Goal: Information Seeking & Learning: Find contact information

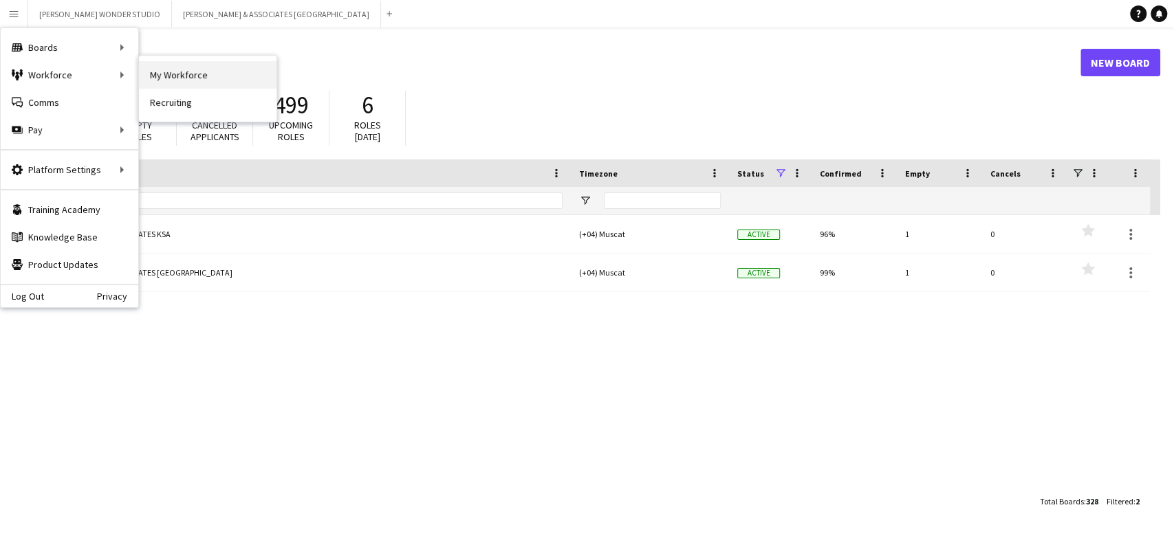
click at [209, 74] on link "My Workforce" at bounding box center [208, 75] width 138 height 28
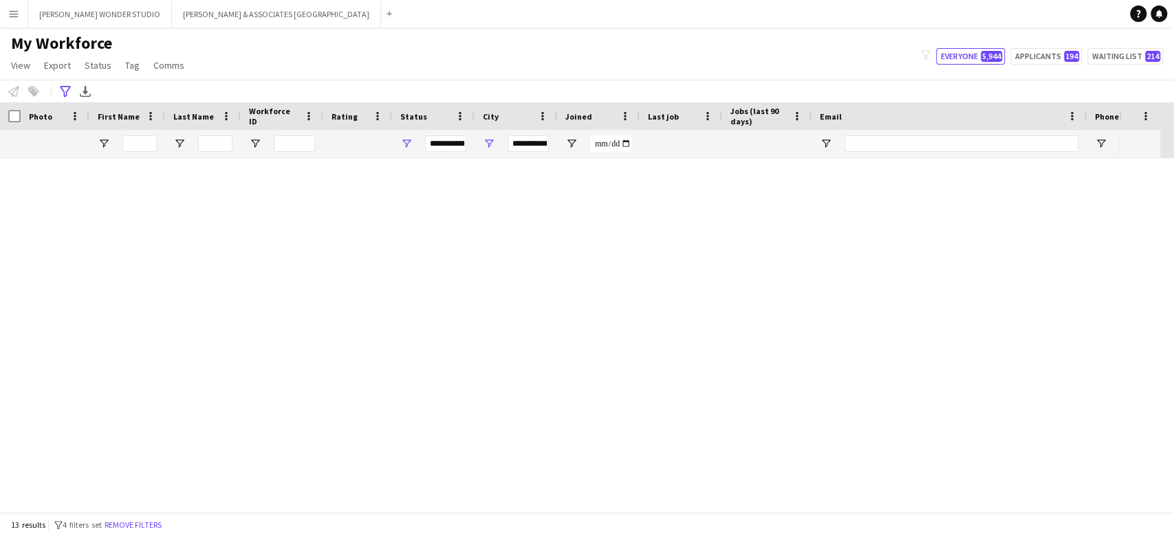
type input "**********"
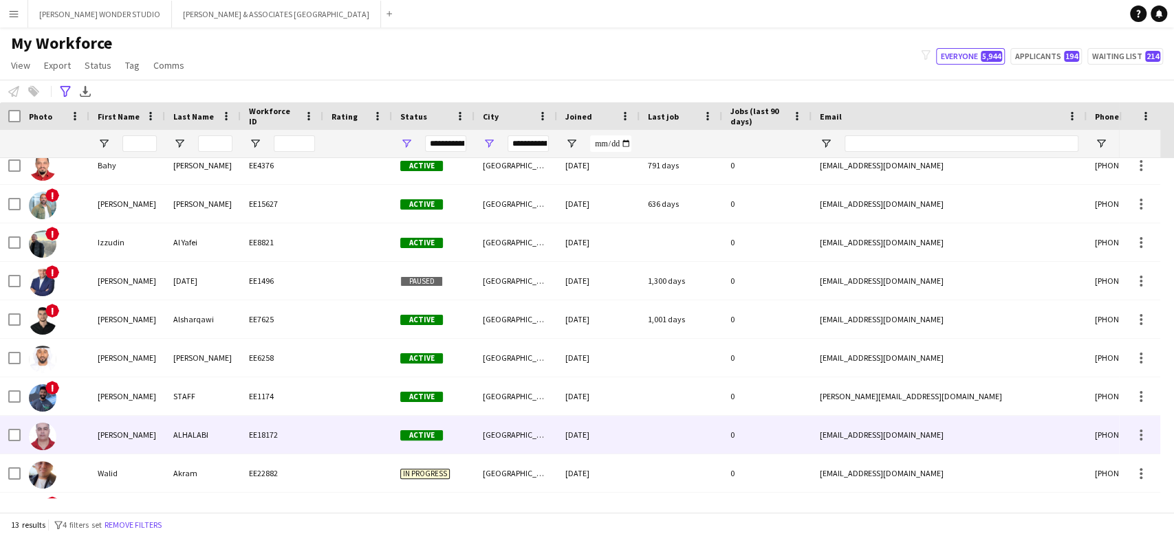
scroll to position [160, 0]
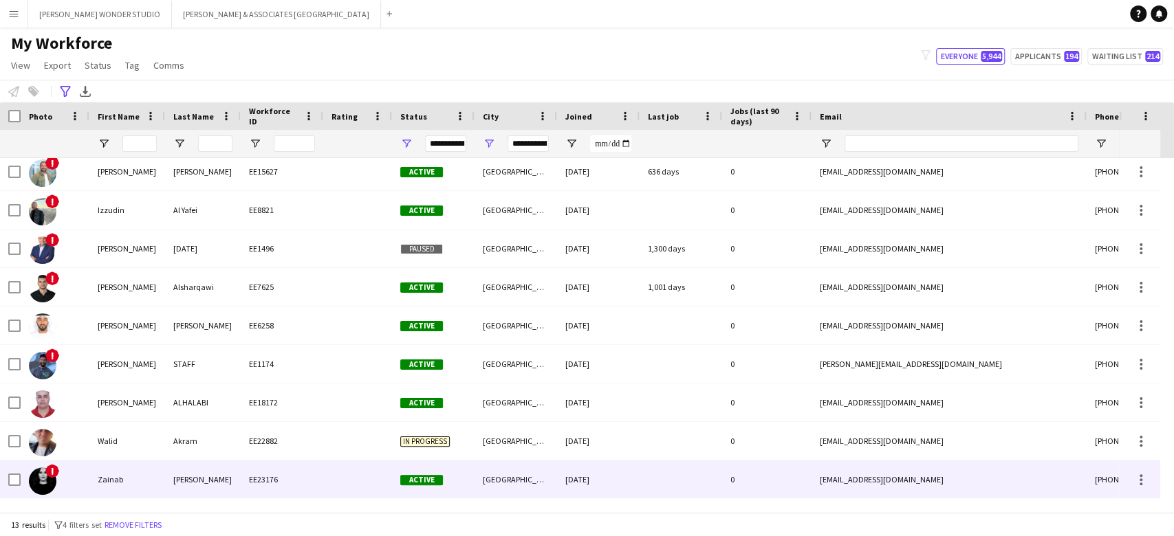
click at [593, 469] on div "[DATE]" at bounding box center [598, 480] width 83 height 38
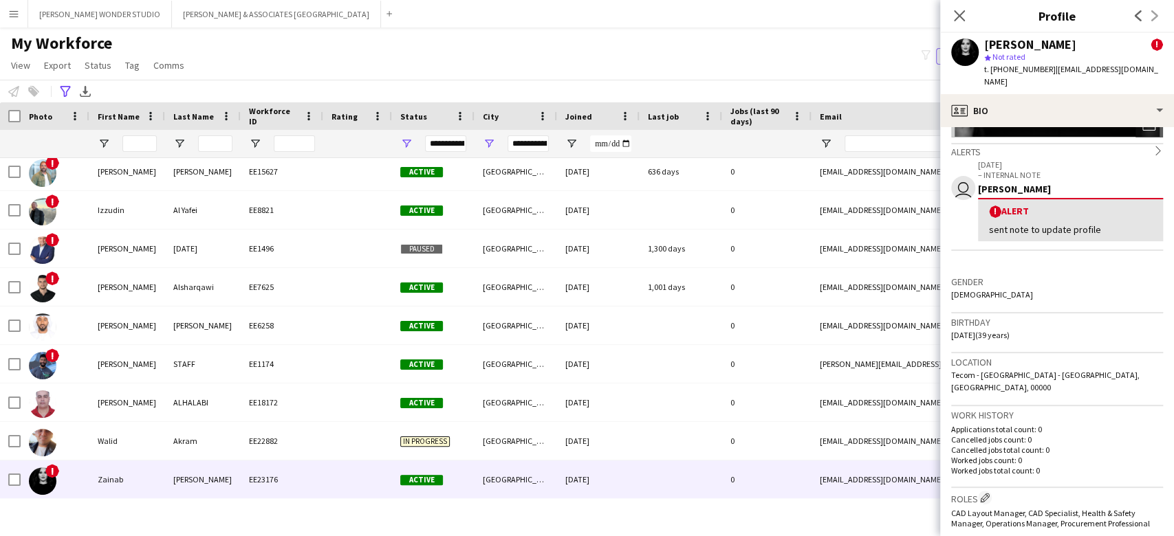
scroll to position [275, 0]
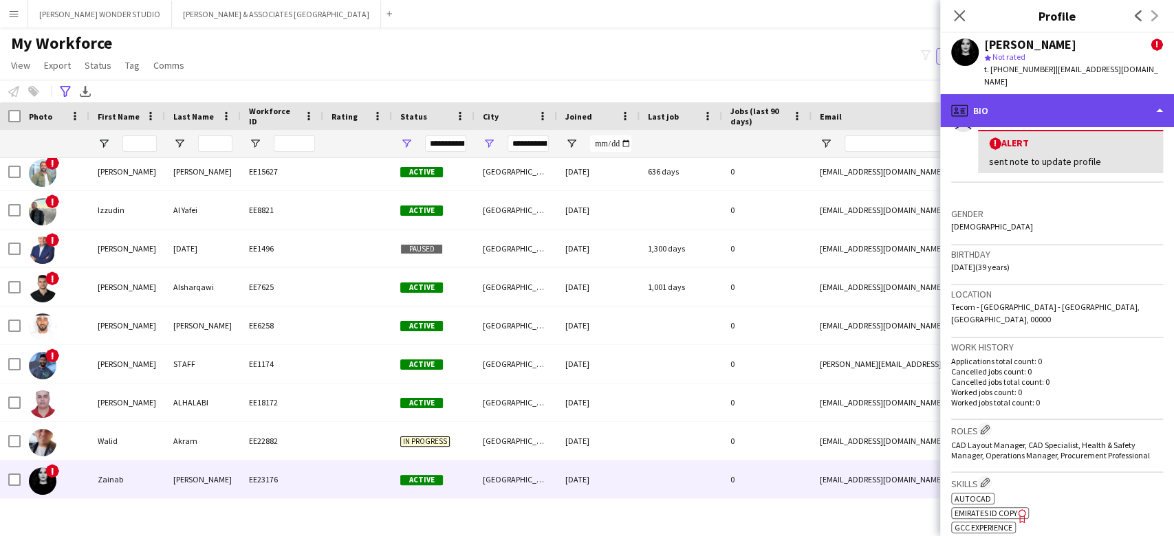
click at [1079, 94] on div "profile Bio" at bounding box center [1057, 110] width 234 height 33
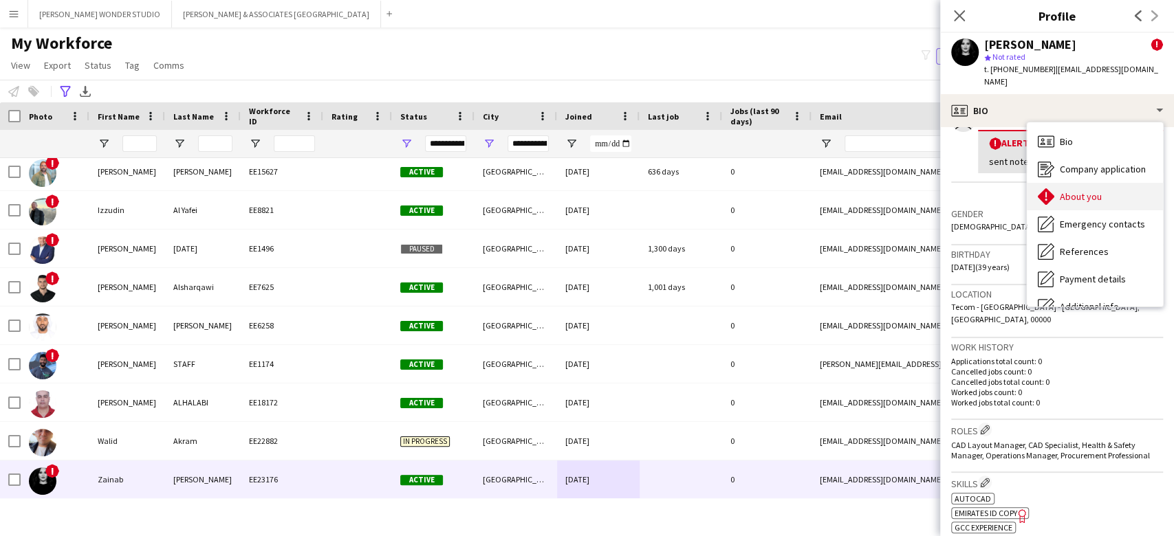
click at [1081, 191] on span "About you" at bounding box center [1081, 197] width 42 height 12
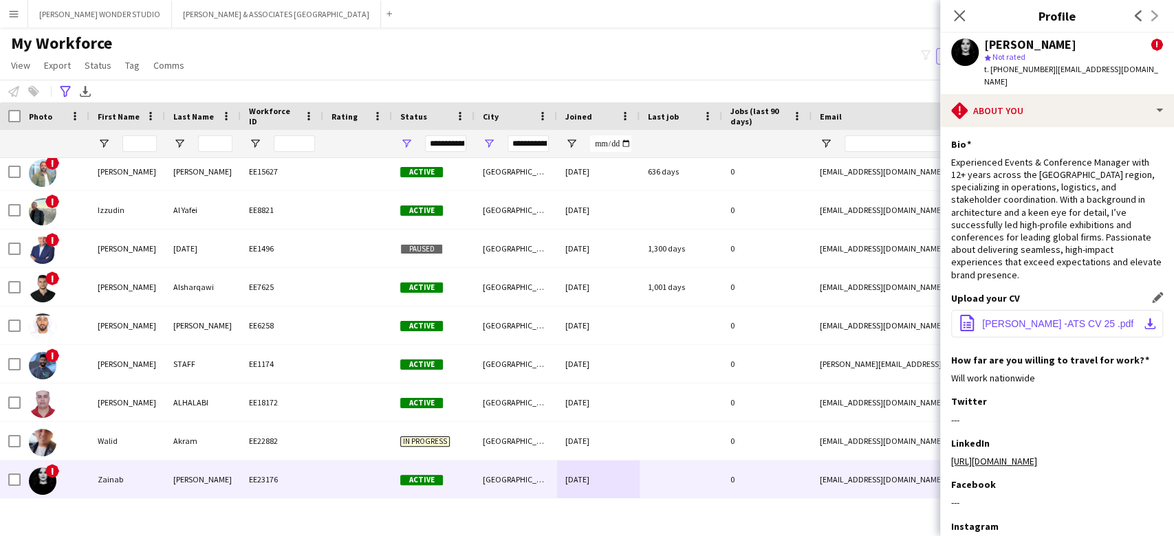
click at [1015, 318] on span "Zainab Anwar -ATS CV 25 .pdf" at bounding box center [1057, 323] width 151 height 11
click at [1014, 318] on span "Zainab Anwar -ATS CV 25 .pdf" at bounding box center [1057, 323] width 151 height 11
click at [1012, 318] on span "Zainab Anwar -ATS CV 25 .pdf" at bounding box center [1057, 323] width 151 height 11
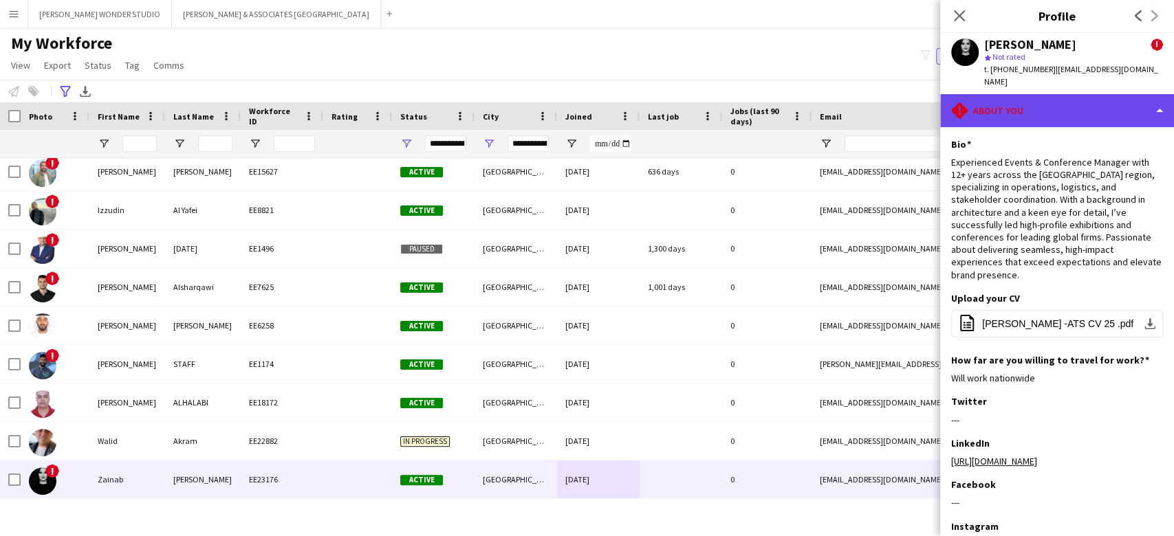
click at [1030, 102] on div "rhombus-alert About you" at bounding box center [1057, 110] width 234 height 33
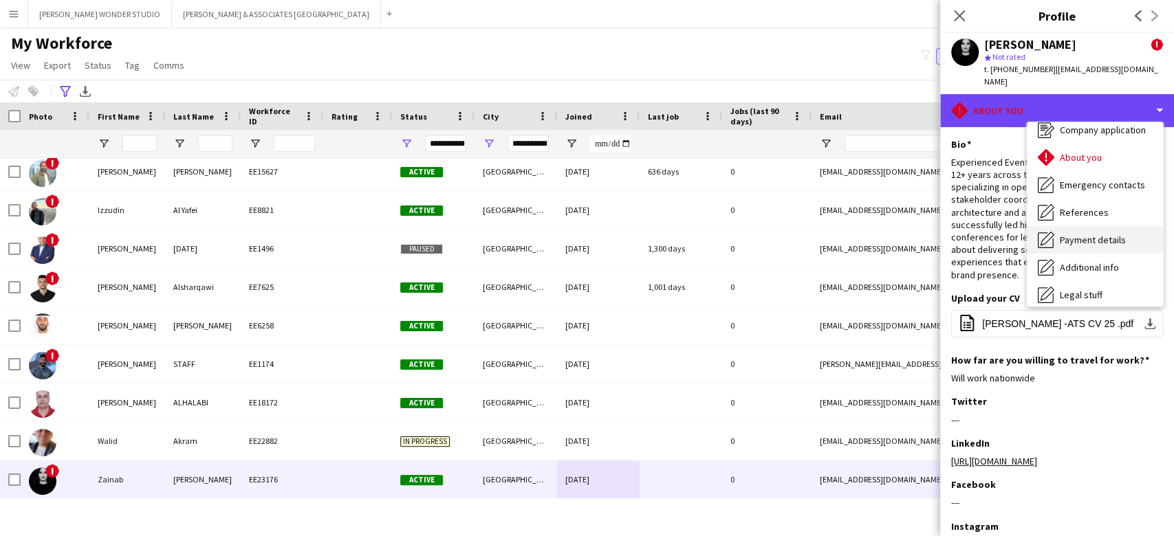
scroll to position [0, 0]
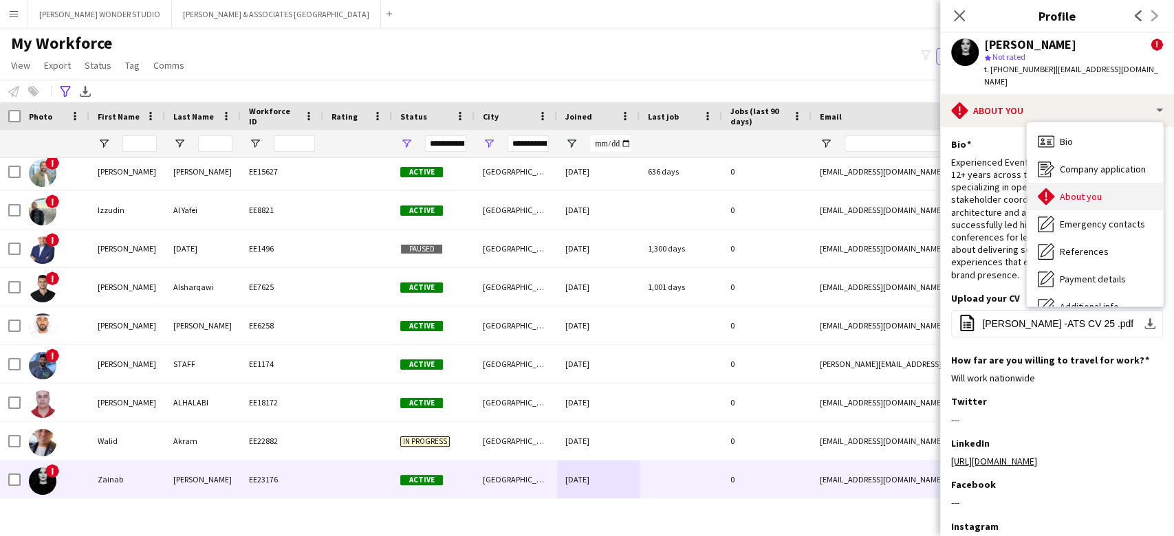
click at [1070, 191] on span "About you" at bounding box center [1081, 197] width 42 height 12
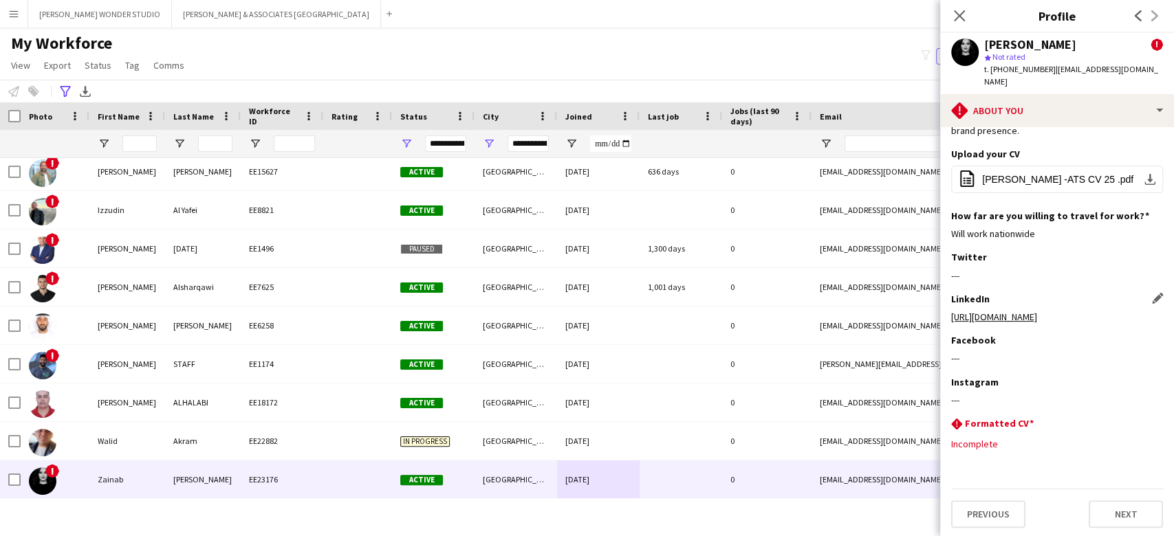
scroll to position [160, 0]
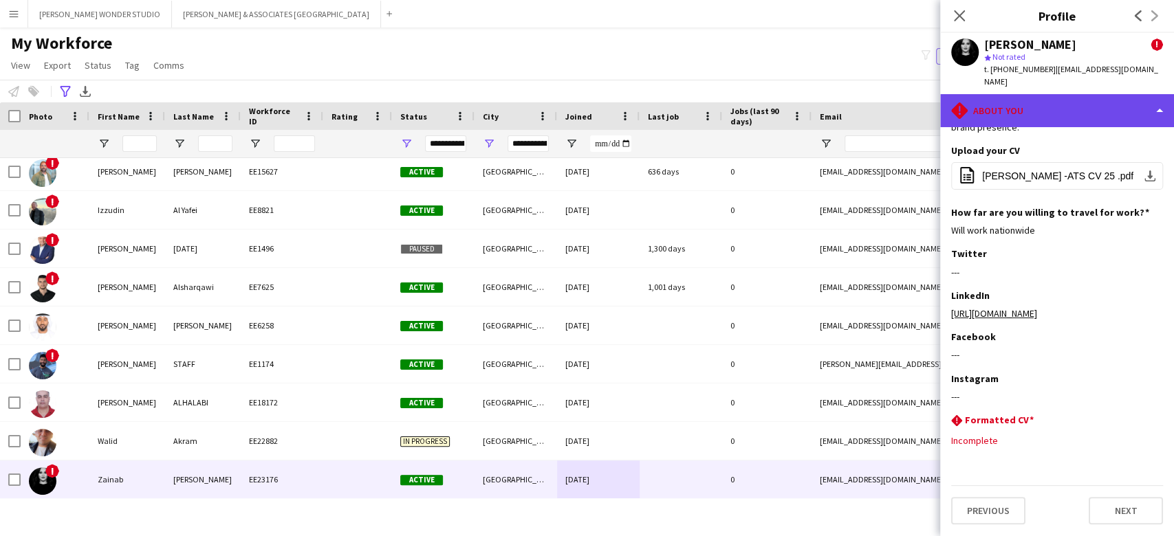
drag, startPoint x: 1043, startPoint y: 104, endPoint x: 1039, endPoint y: 98, distance: 7.4
click at [1040, 99] on div "rhombus-alert About you" at bounding box center [1057, 110] width 234 height 33
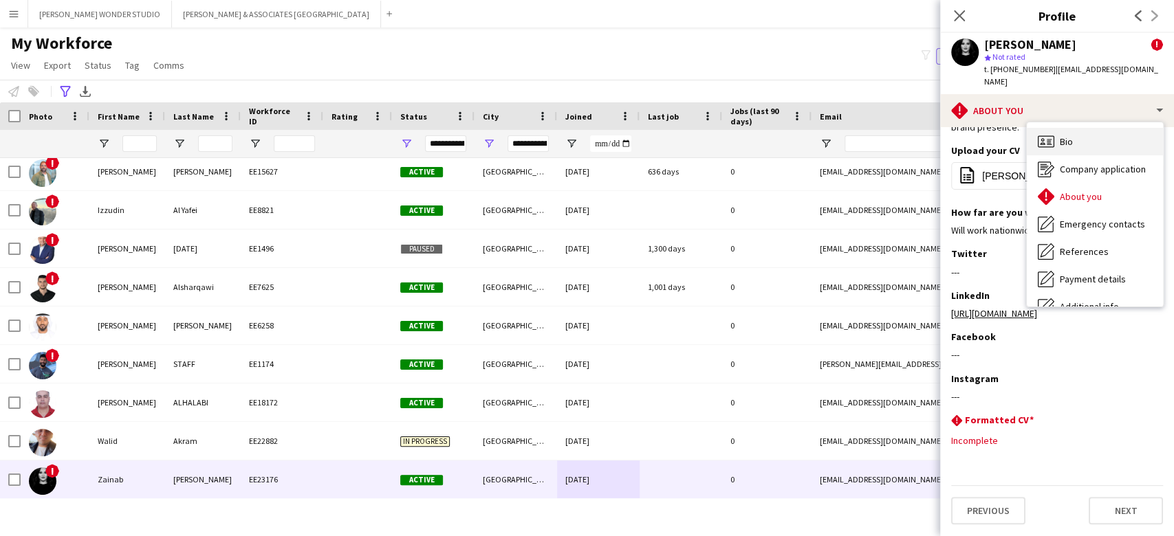
click at [1075, 131] on div "Bio Bio" at bounding box center [1095, 142] width 136 height 28
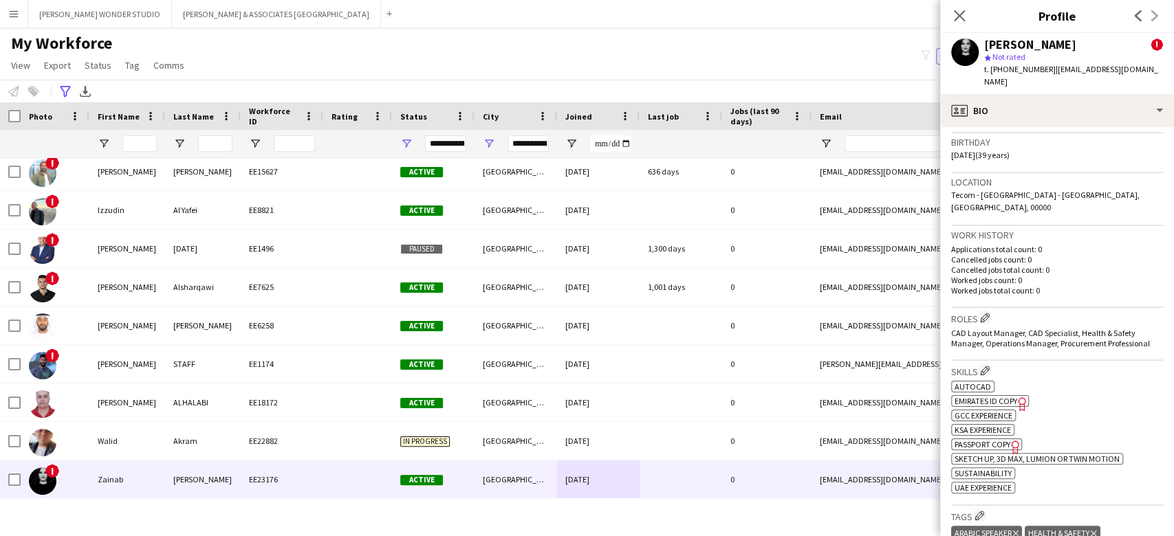
scroll to position [458, 0]
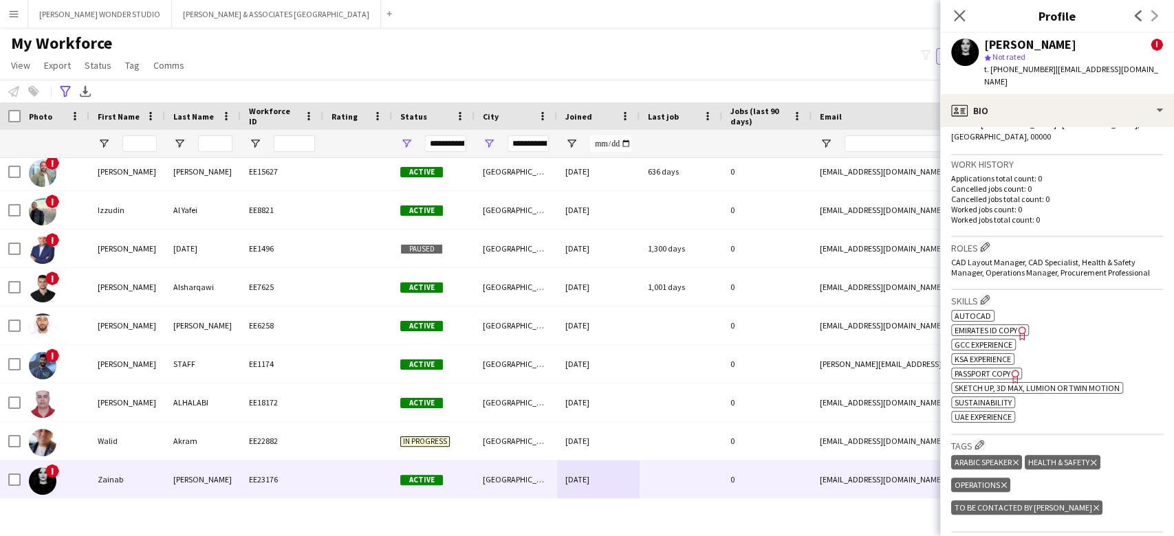
click at [979, 237] on div "Roles Edit crew company roles CAD Layout Manager, CAD Specialist, Health & Safe…" at bounding box center [1057, 263] width 212 height 53
click at [992, 240] on button "Edit crew company roles" at bounding box center [985, 247] width 14 height 14
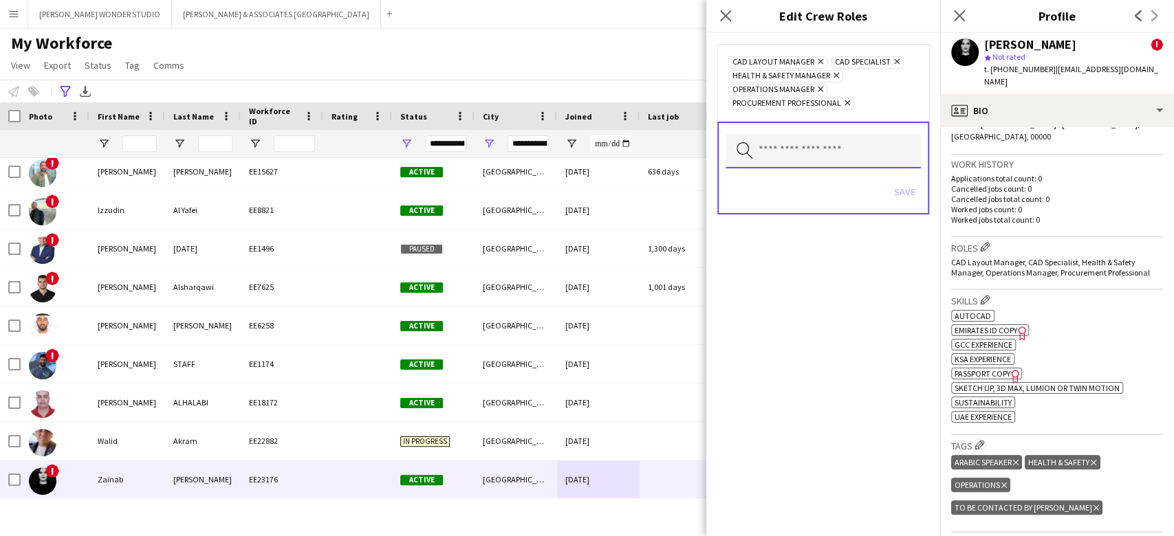
click at [827, 154] on input "text" at bounding box center [823, 151] width 195 height 34
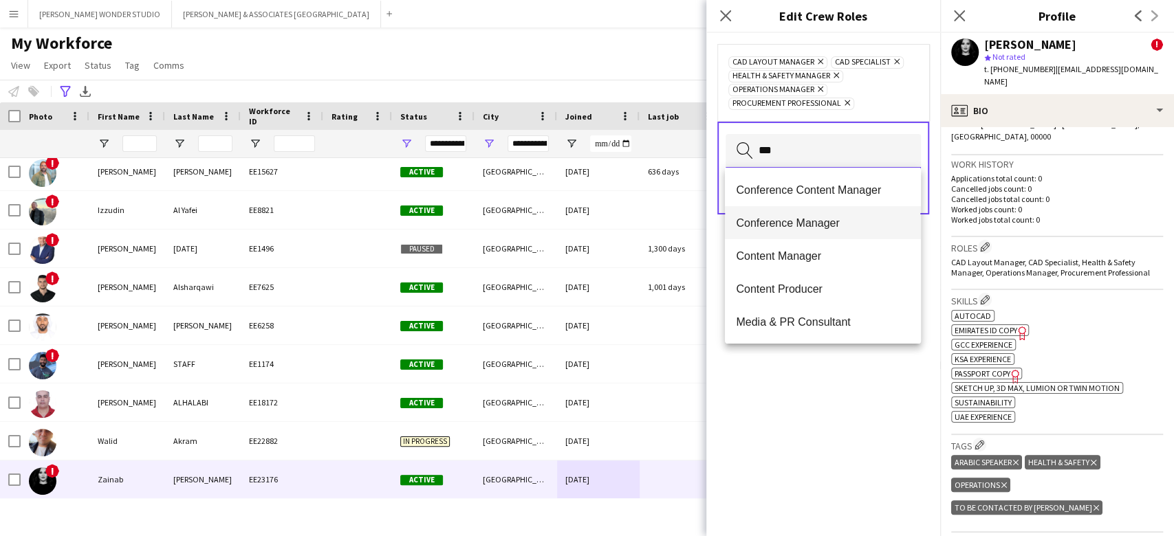
scroll to position [132, 0]
type input "***"
drag, startPoint x: 834, startPoint y: 151, endPoint x: 721, endPoint y: 151, distance: 112.8
click at [721, 151] on div "*** Search by role type Save" at bounding box center [823, 168] width 212 height 93
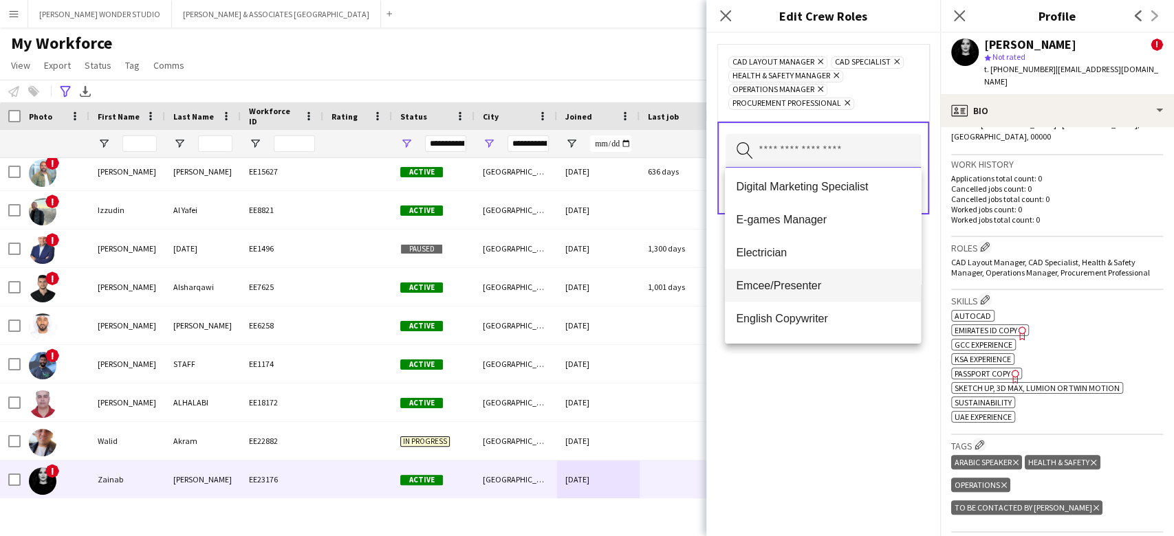
scroll to position [1915, 0]
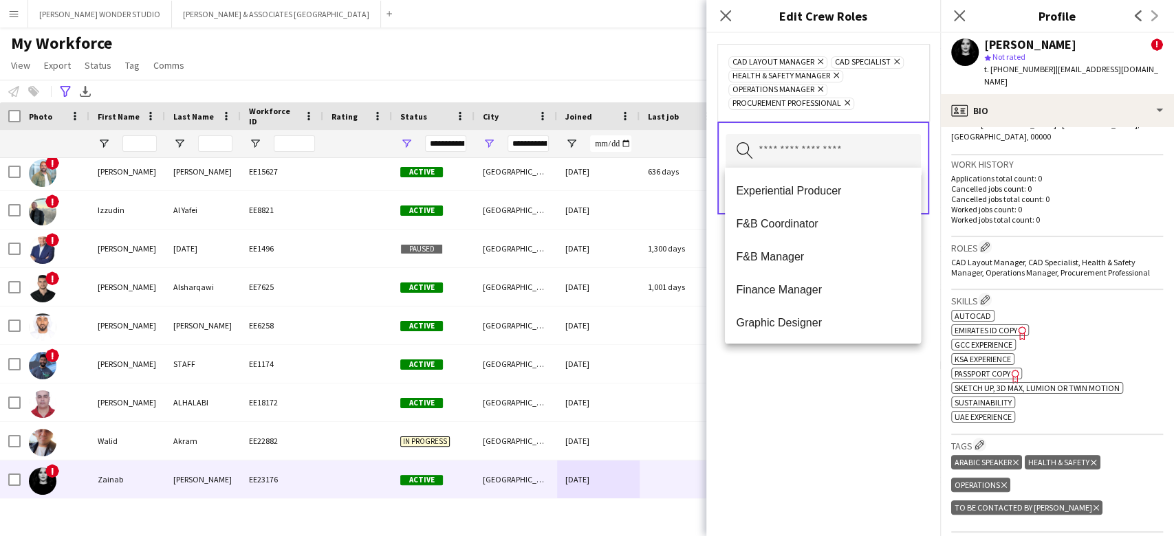
click at [878, 91] on div "CAD Layout Manager Remove CAD Specialist Remove Health & Safety Manager Remove …" at bounding box center [823, 82] width 190 height 55
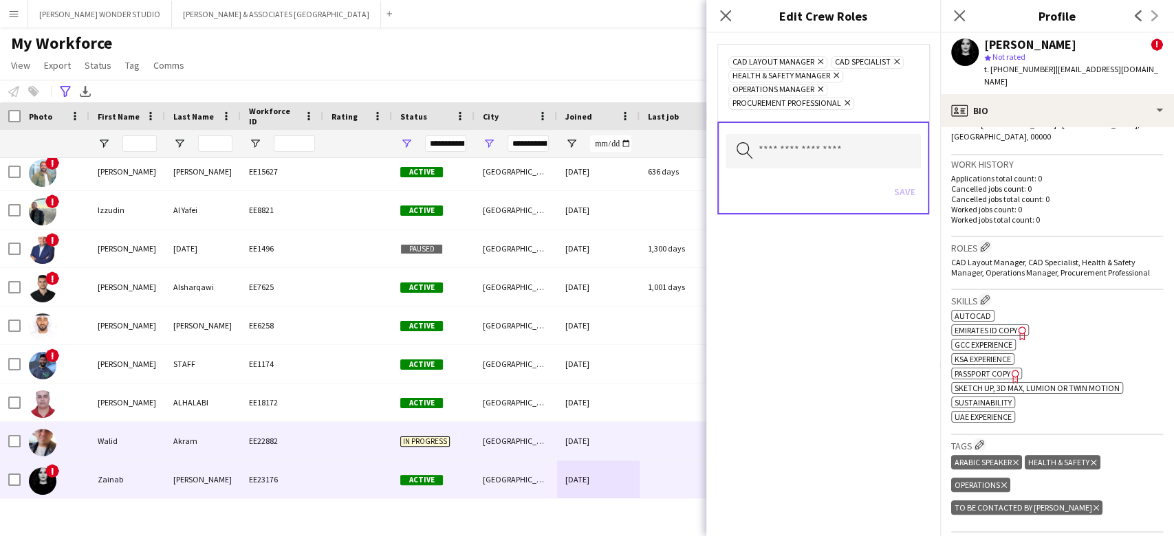
click at [230, 446] on div "Akram" at bounding box center [203, 441] width 76 height 38
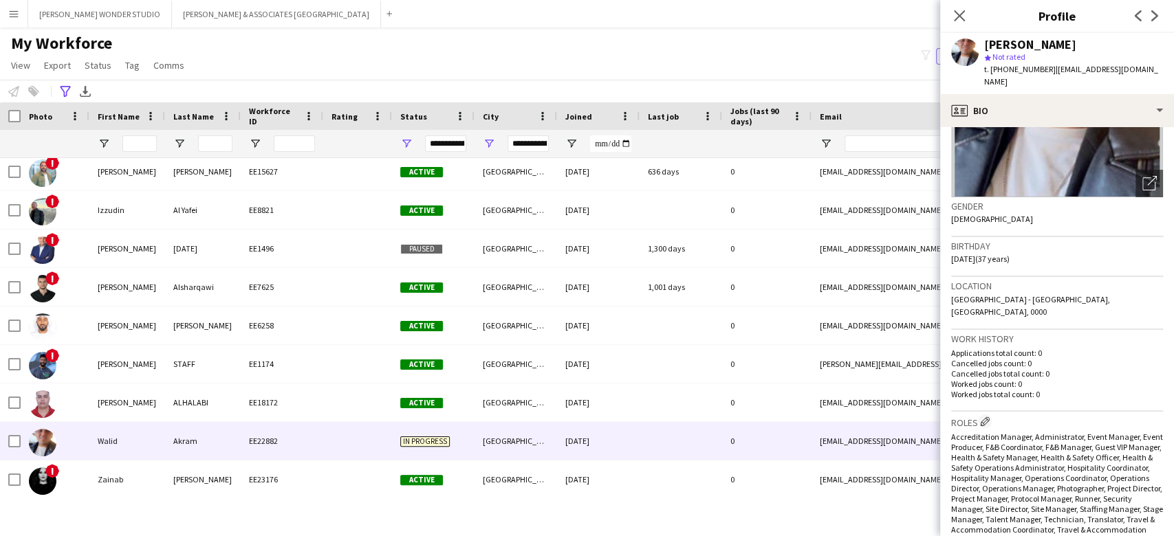
scroll to position [275, 0]
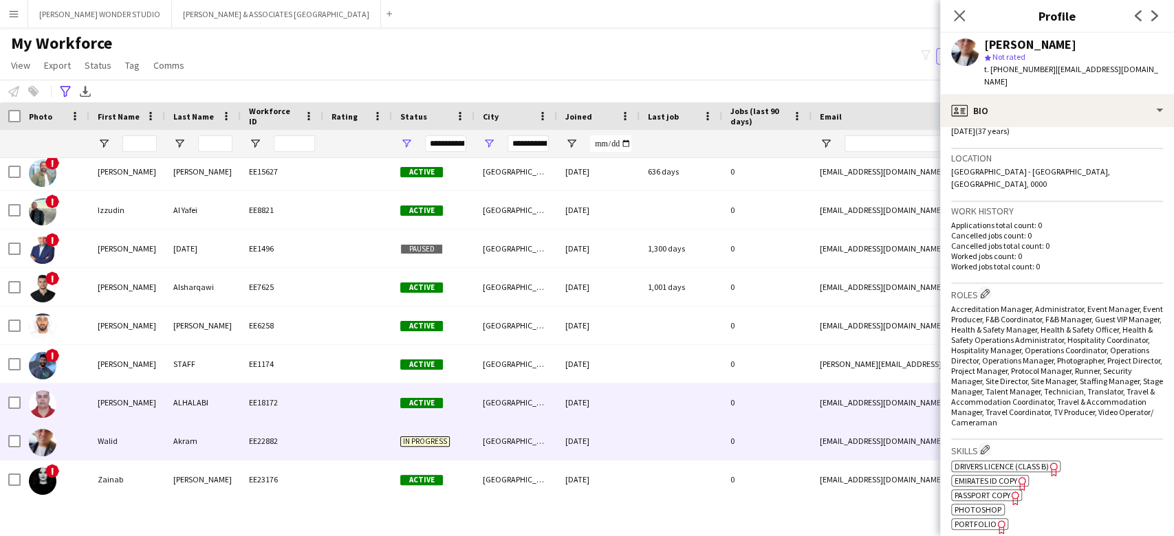
click at [602, 389] on div "[DATE]" at bounding box center [598, 403] width 83 height 38
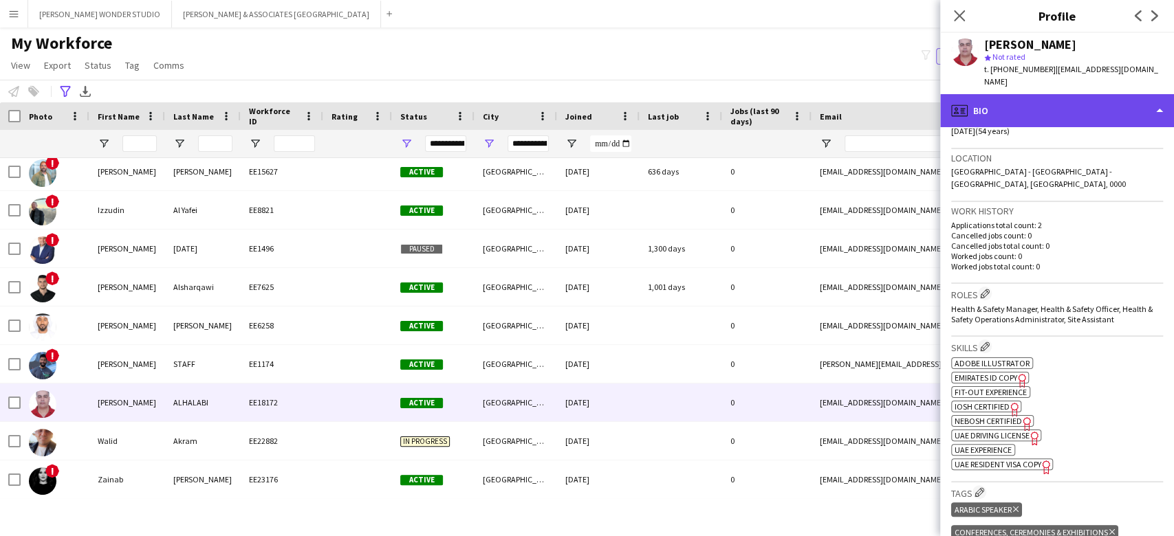
click at [1015, 94] on div "profile Bio" at bounding box center [1057, 110] width 234 height 33
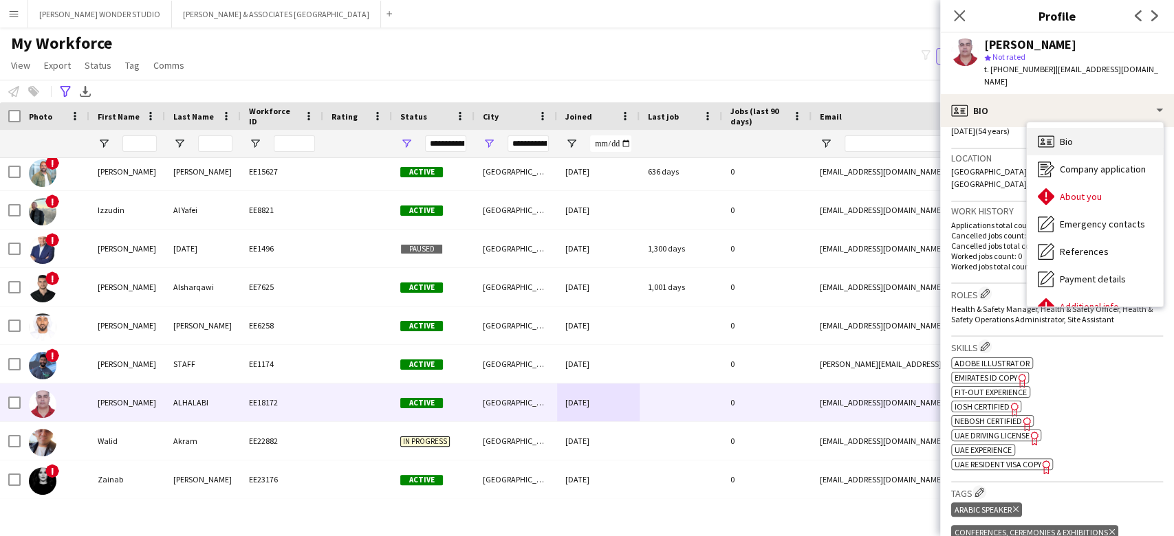
click at [1081, 133] on div "Bio Bio" at bounding box center [1095, 142] width 136 height 28
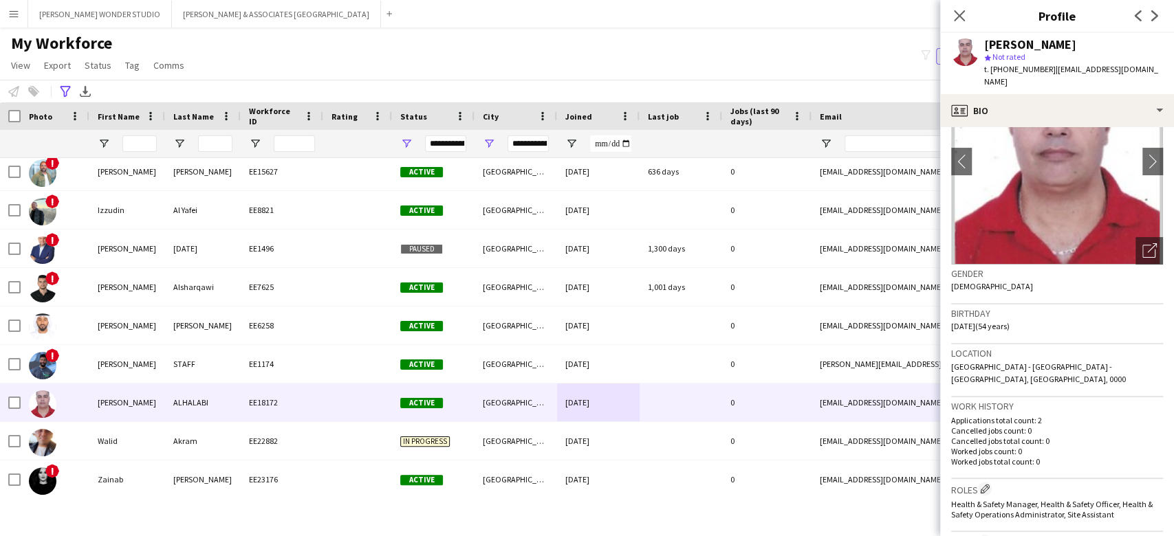
scroll to position [0, 0]
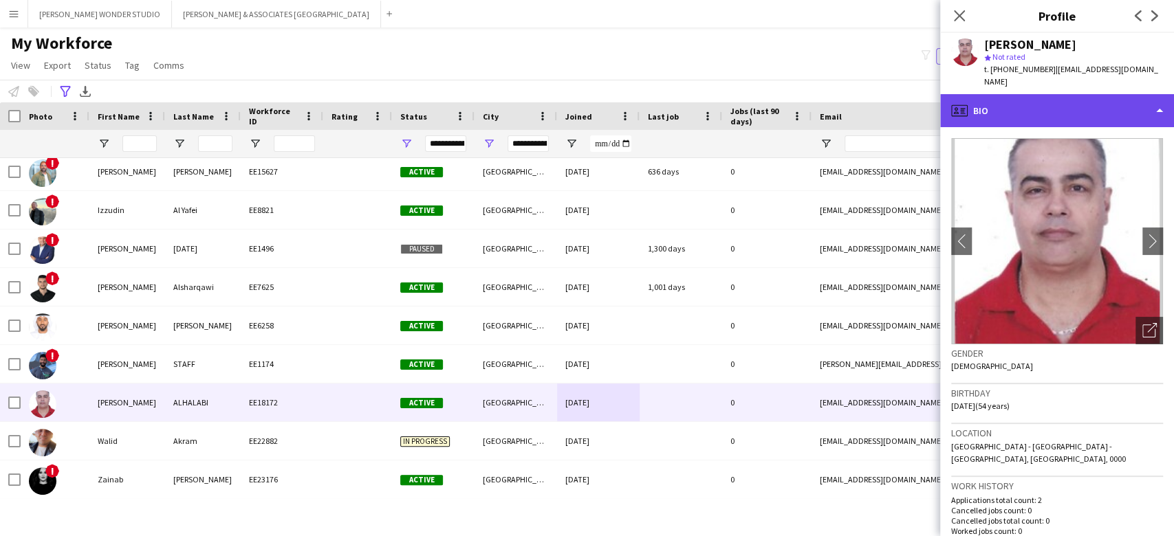
click at [1010, 98] on div "profile Bio" at bounding box center [1057, 110] width 234 height 33
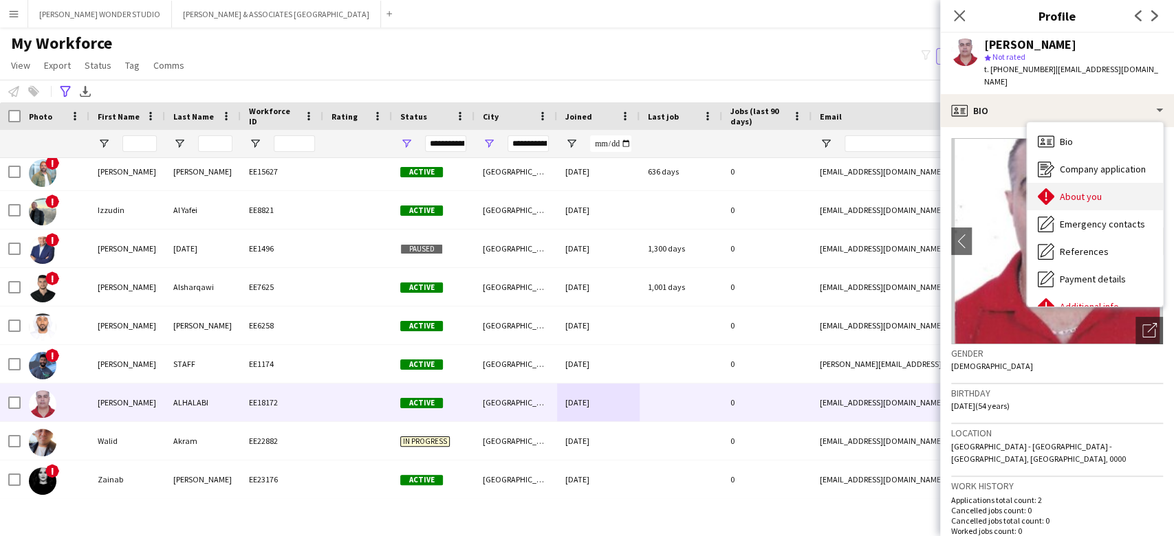
click at [1055, 184] on div "About you About you" at bounding box center [1095, 197] width 136 height 28
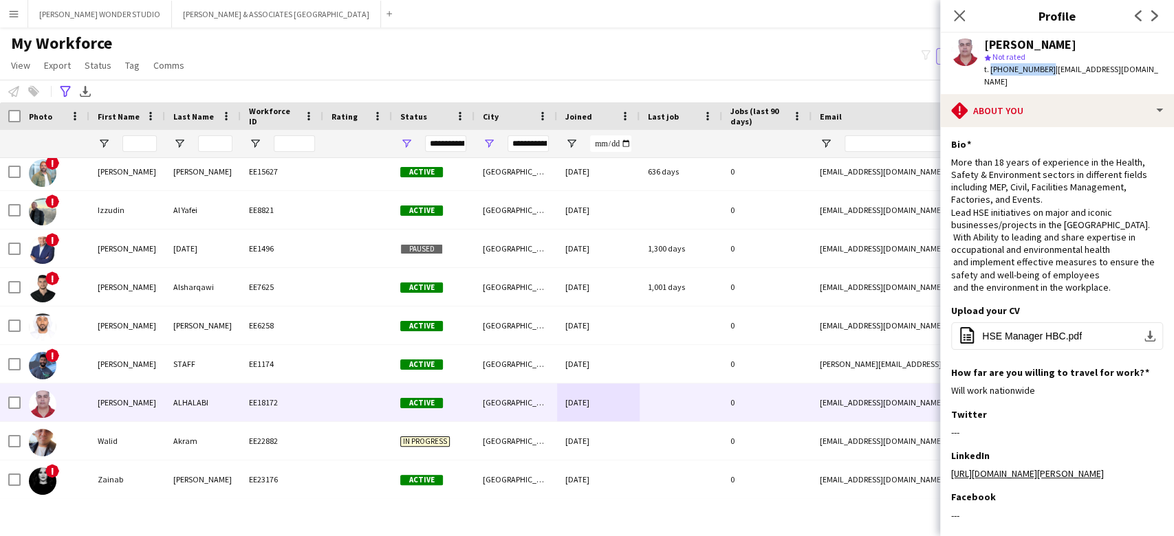
drag, startPoint x: 1044, startPoint y: 69, endPoint x: 988, endPoint y: 69, distance: 55.7
click at [988, 69] on span "t. [PHONE_NUMBER]" at bounding box center [1020, 69] width 72 height 10
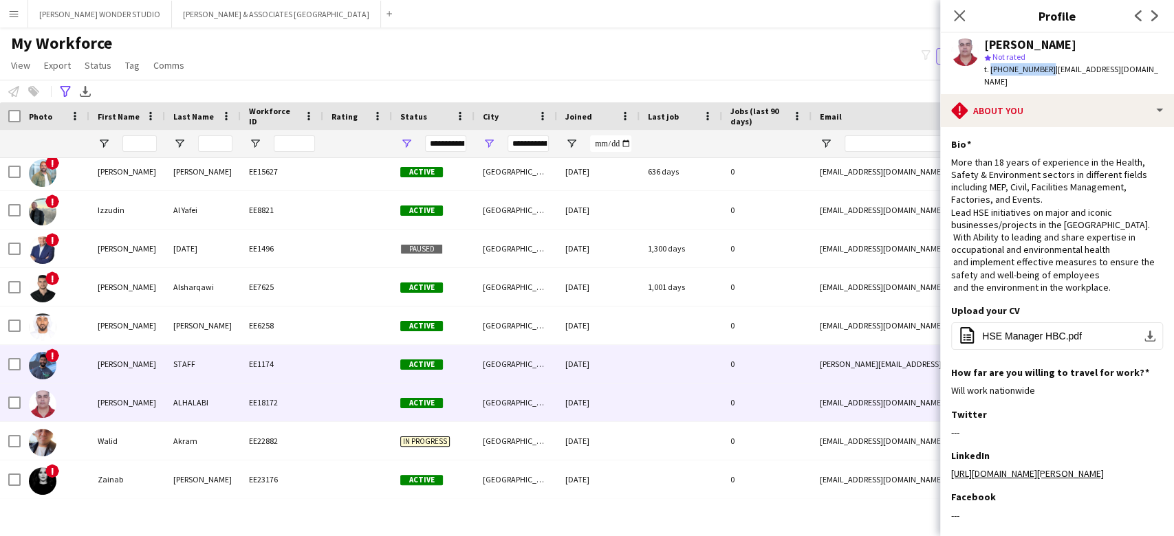
click at [154, 365] on div "[PERSON_NAME]" at bounding box center [127, 364] width 76 height 38
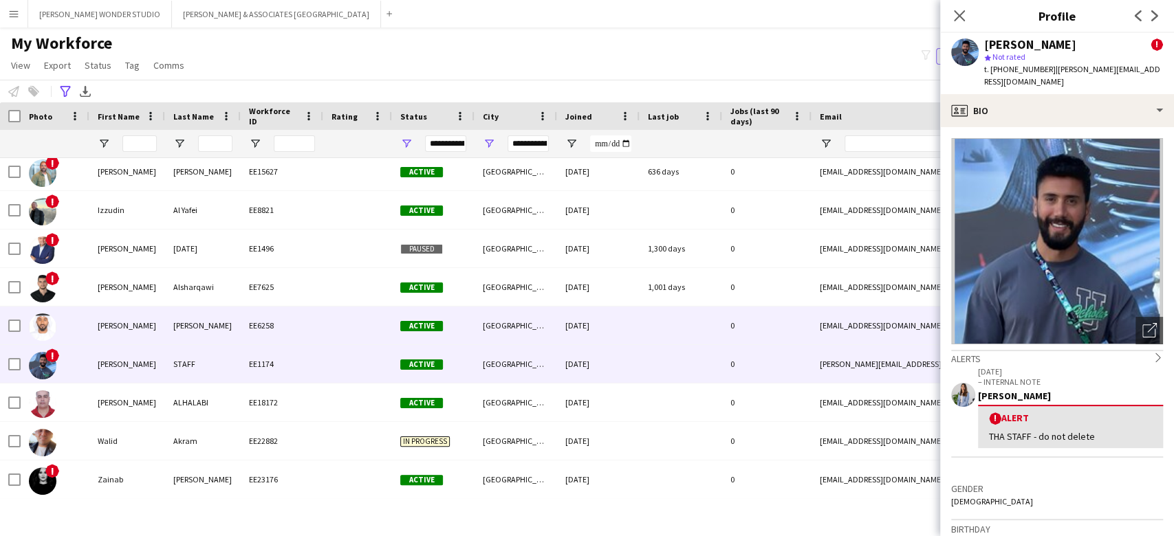
click at [123, 329] on div "[PERSON_NAME]" at bounding box center [127, 326] width 76 height 38
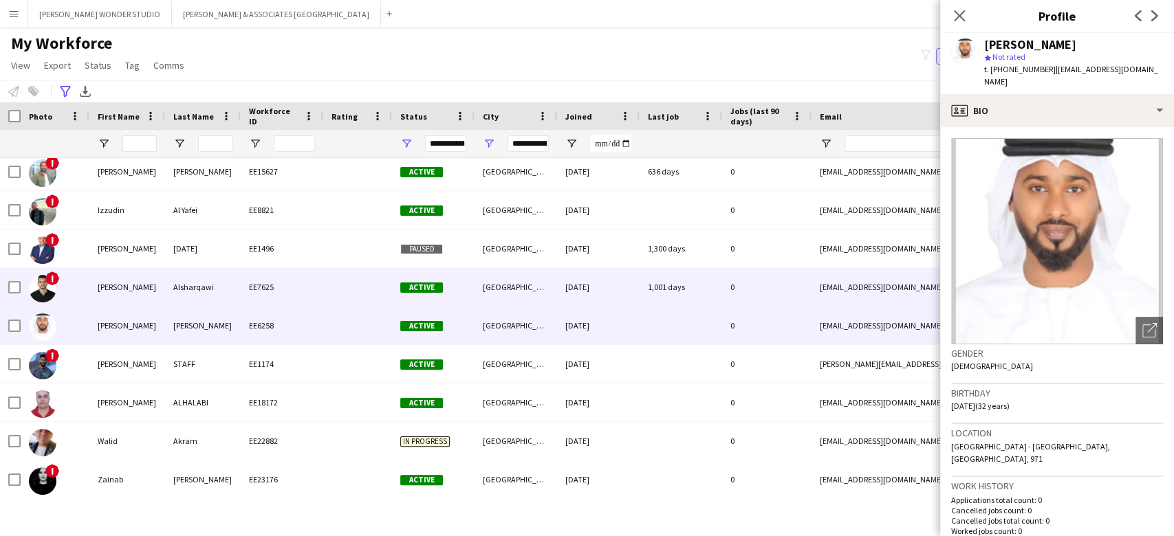
click at [160, 289] on div "[PERSON_NAME]" at bounding box center [127, 287] width 76 height 38
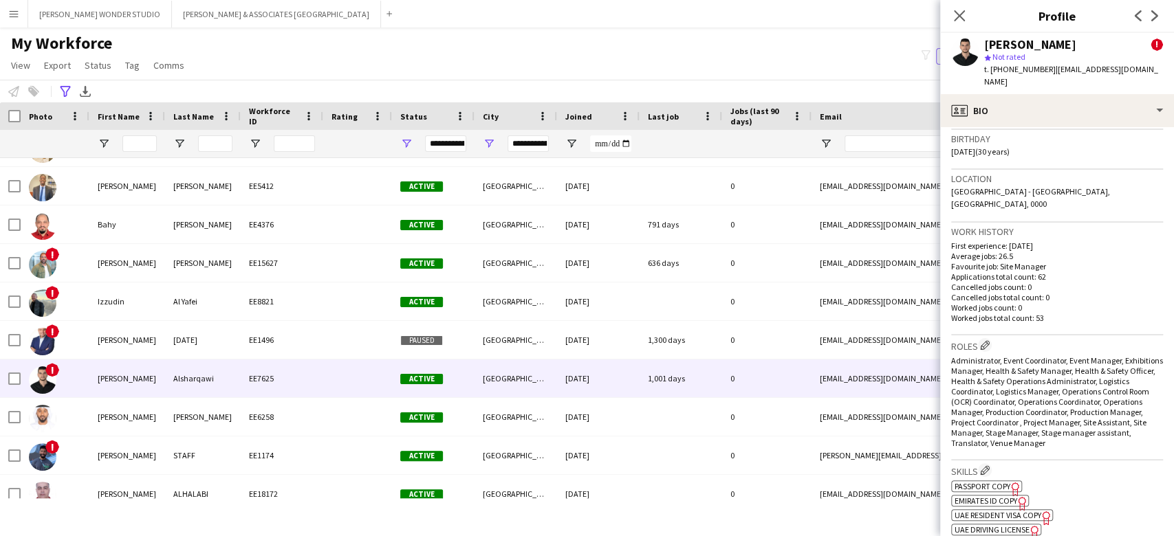
scroll to position [275, 0]
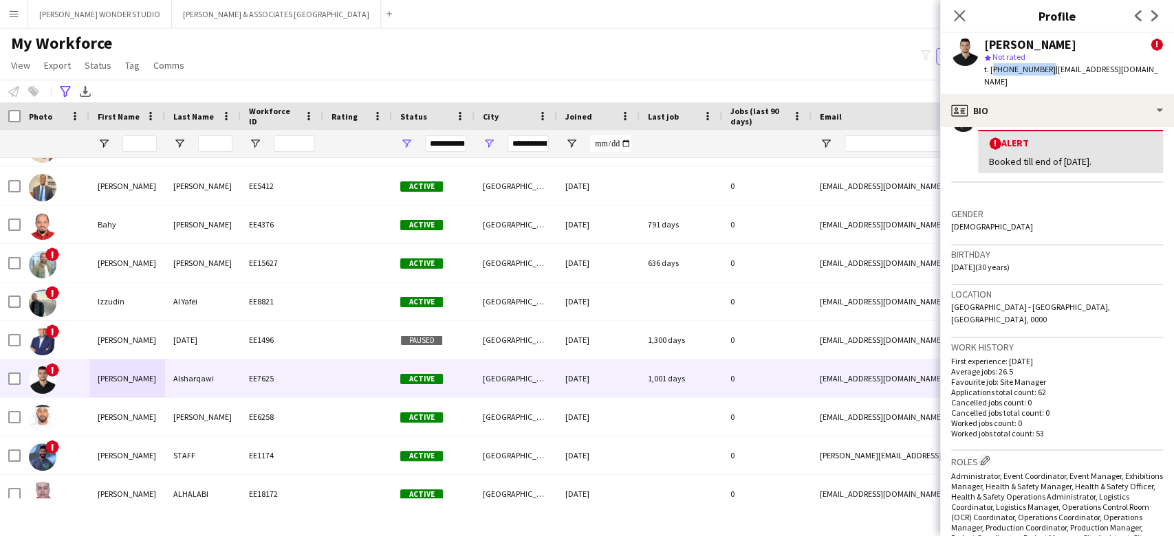
drag, startPoint x: 1043, startPoint y: 71, endPoint x: 990, endPoint y: 63, distance: 53.5
click at [990, 64] on span "t. [PHONE_NUMBER]" at bounding box center [1020, 69] width 72 height 10
copy span "[PHONE_NUMBER]"
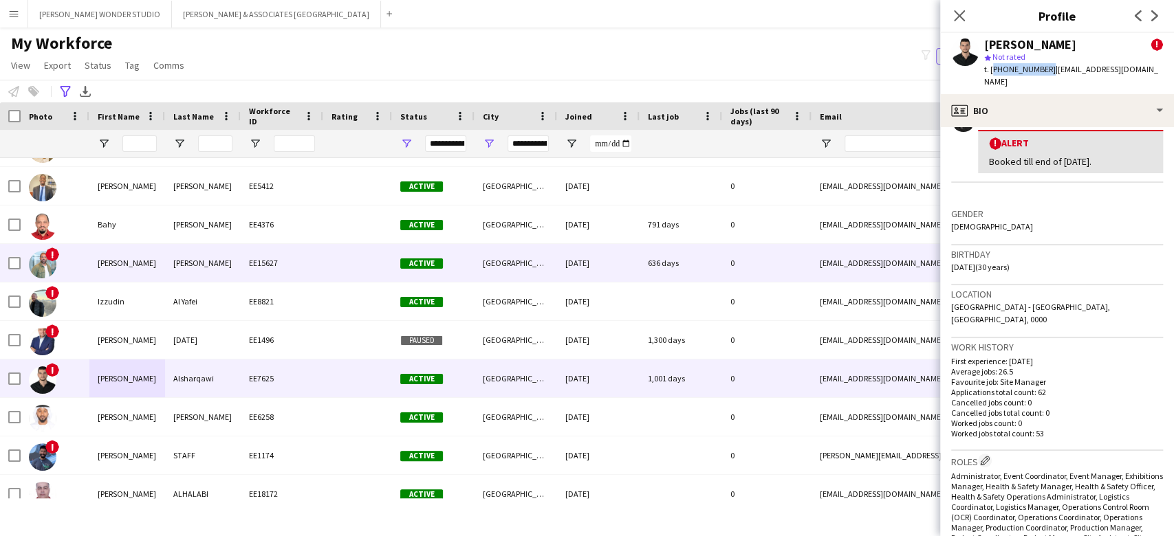
click at [169, 266] on div "[PERSON_NAME]" at bounding box center [203, 263] width 76 height 38
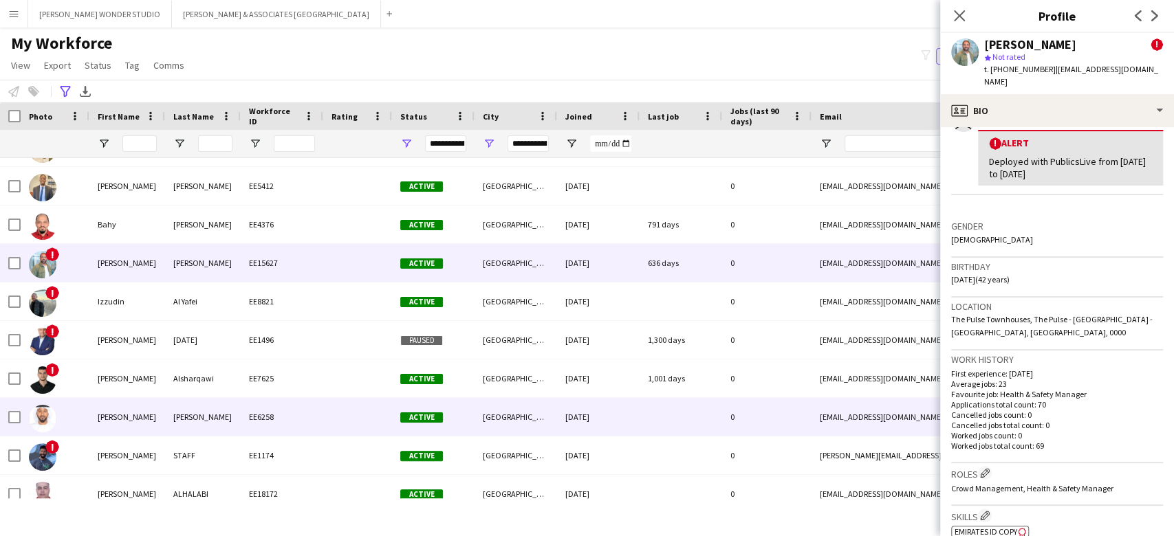
click at [215, 419] on div "[PERSON_NAME]" at bounding box center [203, 417] width 76 height 38
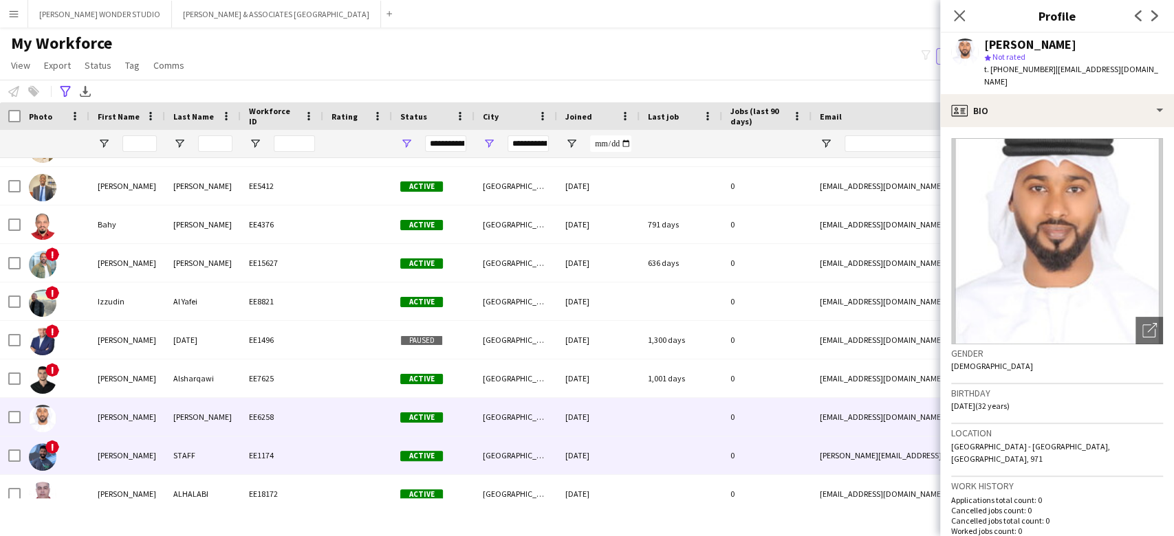
click at [193, 443] on div "STAFF" at bounding box center [203, 456] width 76 height 38
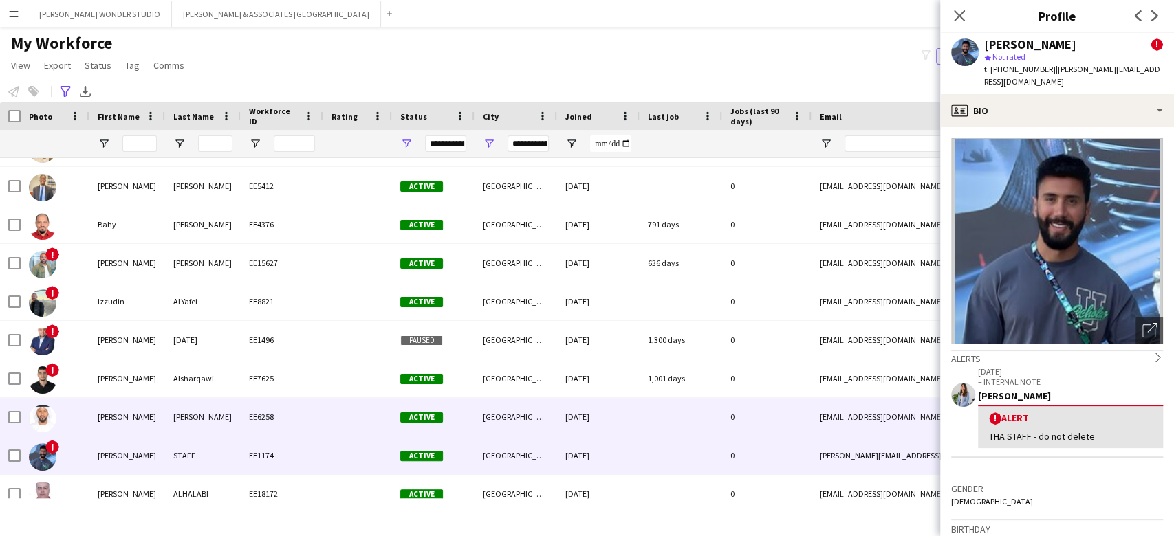
scroll to position [0, 0]
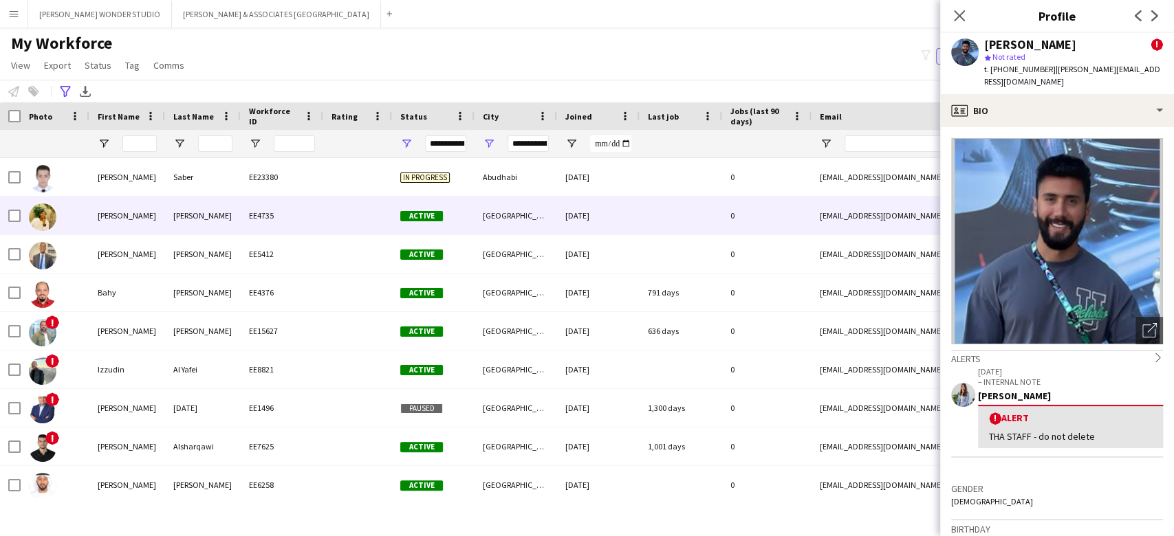
click at [152, 220] on div "[PERSON_NAME]" at bounding box center [127, 216] width 76 height 38
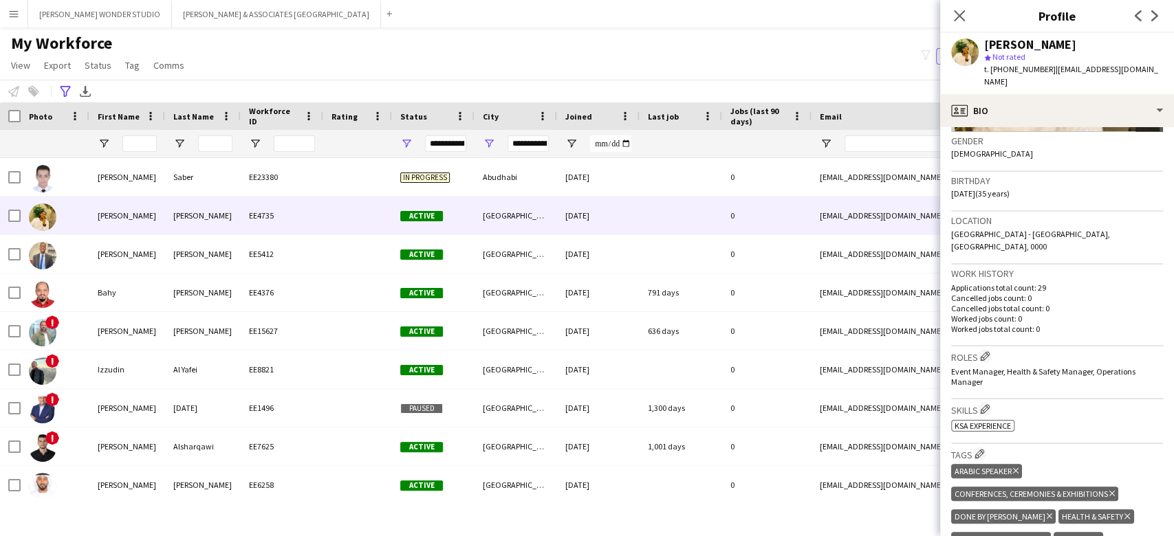
scroll to position [275, 0]
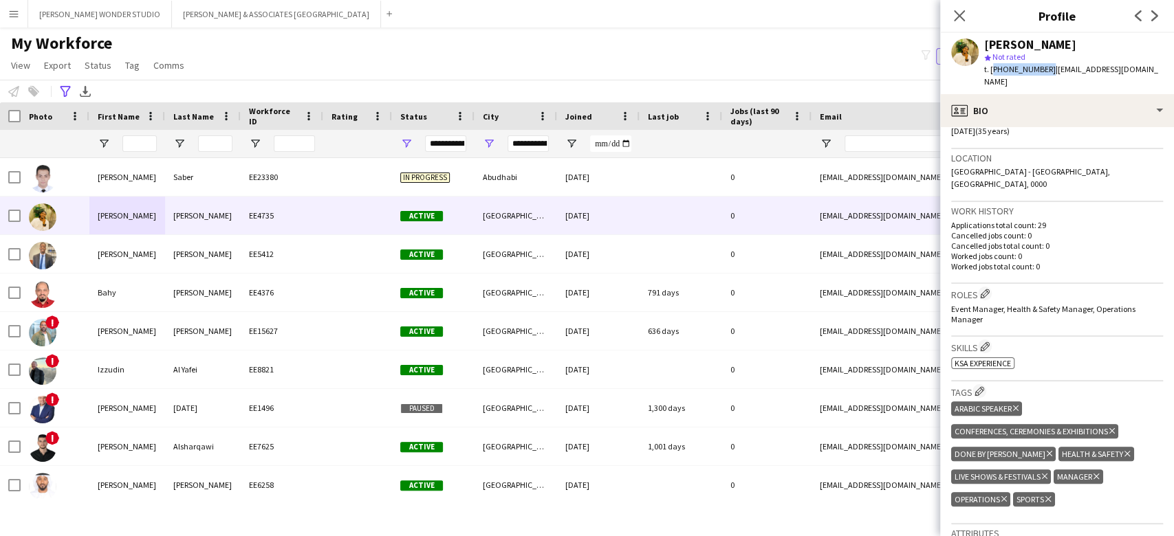
drag, startPoint x: 1045, startPoint y: 70, endPoint x: 991, endPoint y: 70, distance: 53.6
click at [991, 70] on span "t. [PHONE_NUMBER]" at bounding box center [1020, 69] width 72 height 10
copy span "[PHONE_NUMBER]"
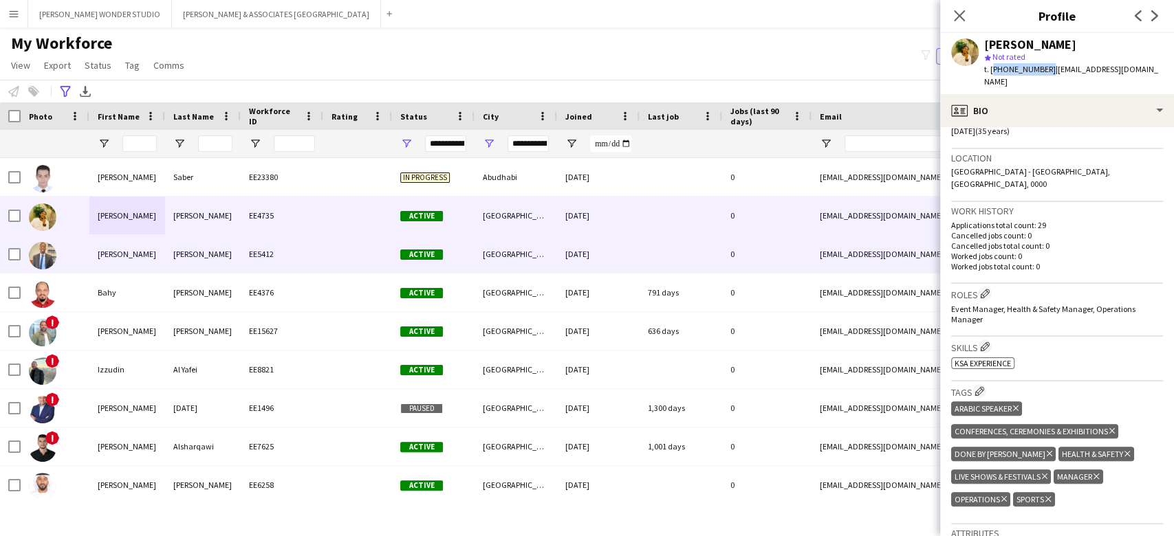
click at [164, 246] on div "[PERSON_NAME]" at bounding box center [127, 254] width 76 height 38
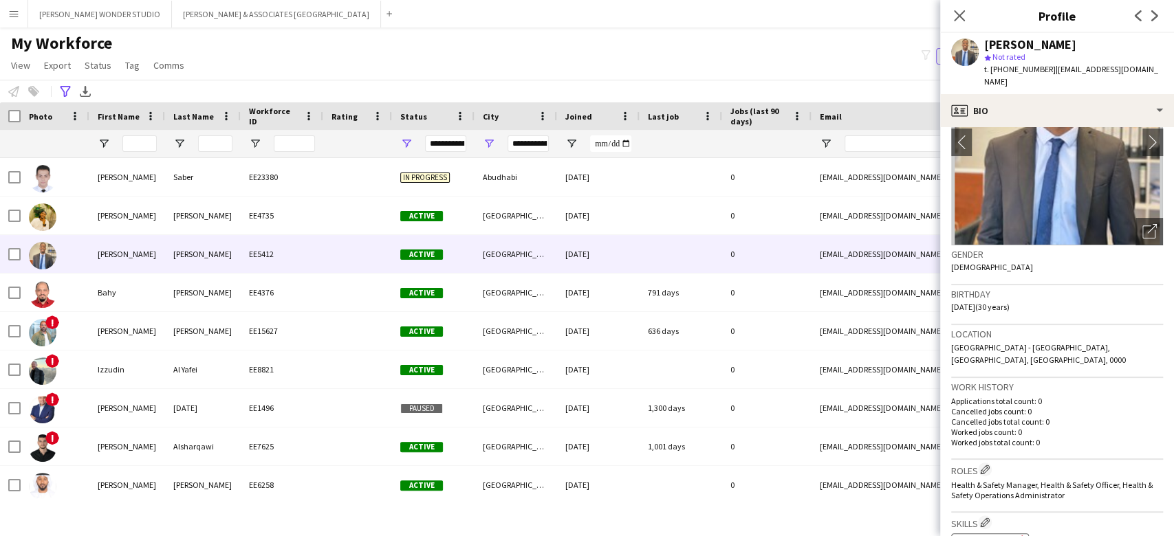
scroll to position [183, 0]
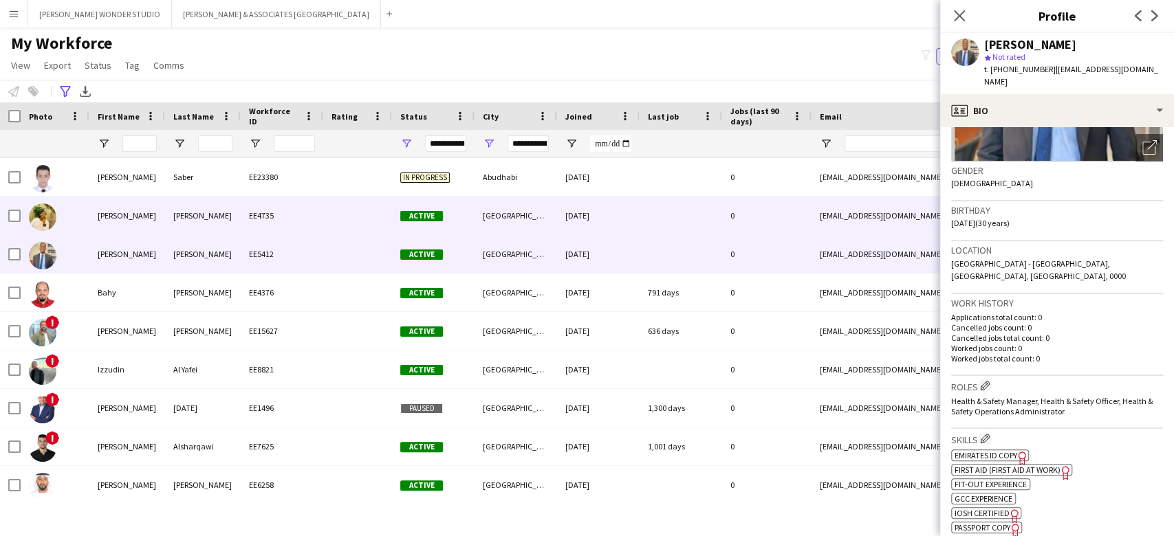
click at [138, 214] on div "[PERSON_NAME]" at bounding box center [127, 216] width 76 height 38
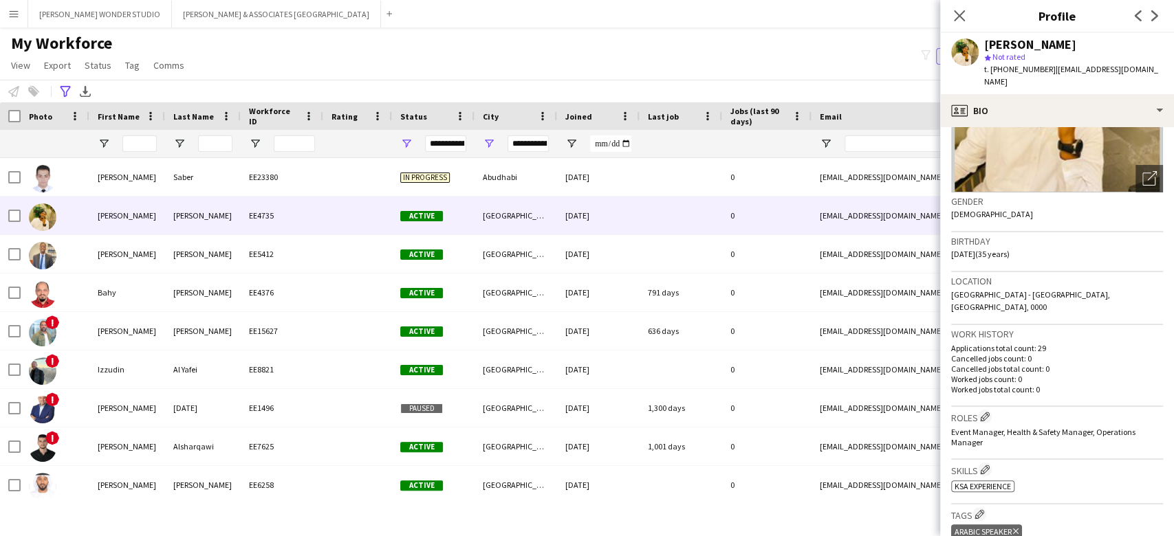
scroll to position [275, 0]
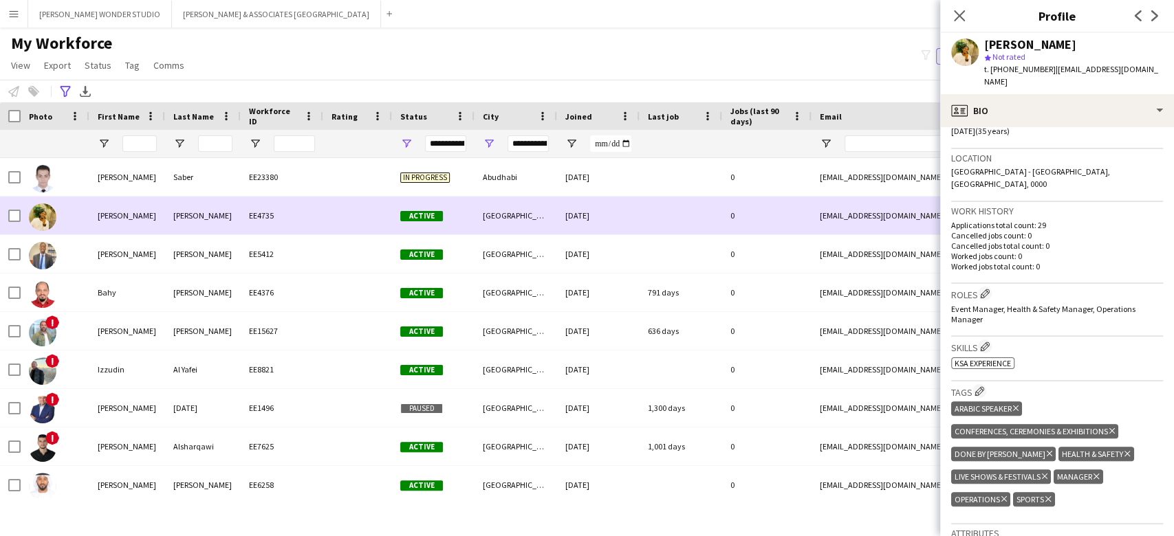
click at [504, 208] on div "[GEOGRAPHIC_DATA]" at bounding box center [516, 216] width 83 height 38
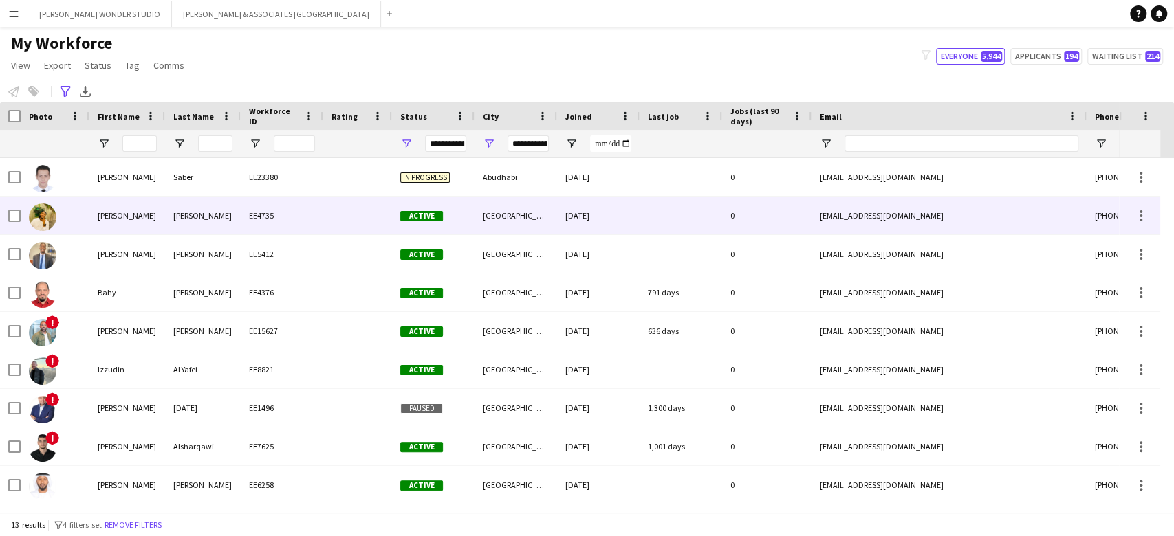
click at [502, 210] on div "[GEOGRAPHIC_DATA]" at bounding box center [516, 216] width 83 height 38
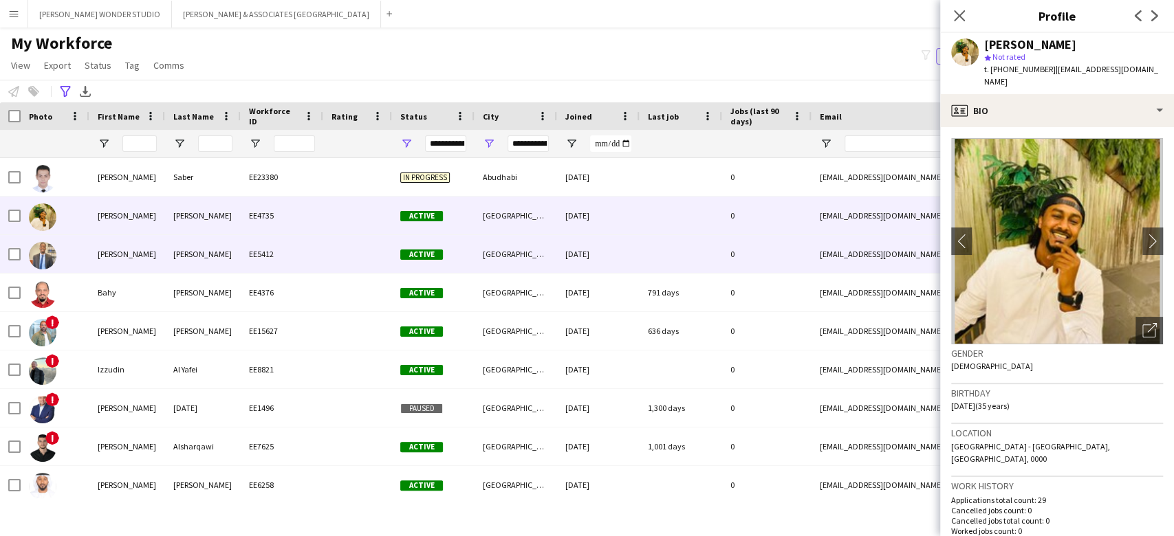
click at [497, 256] on div "[GEOGRAPHIC_DATA]" at bounding box center [516, 254] width 83 height 38
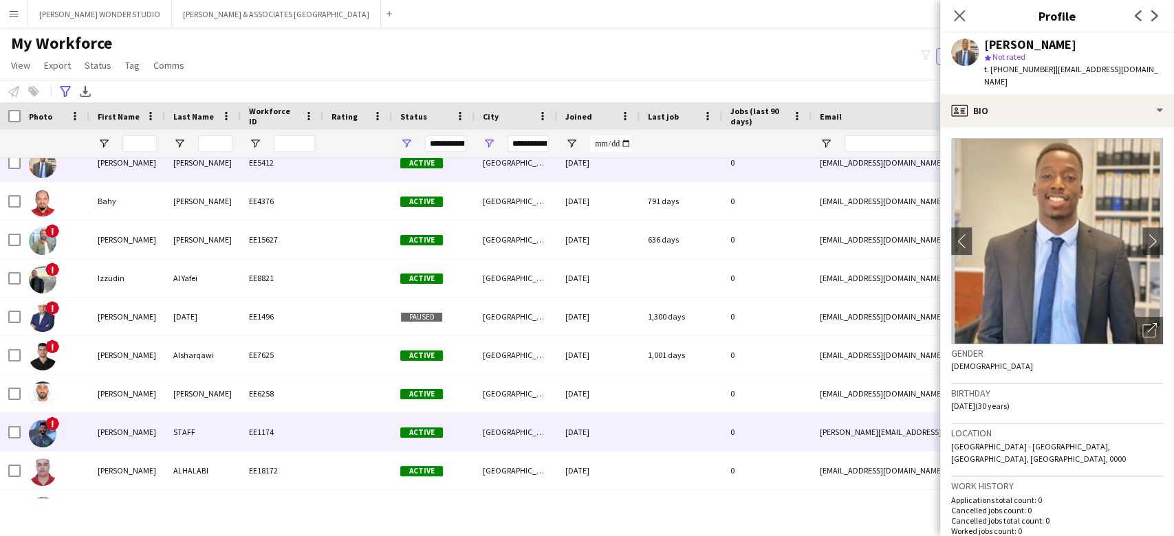
scroll to position [160, 0]
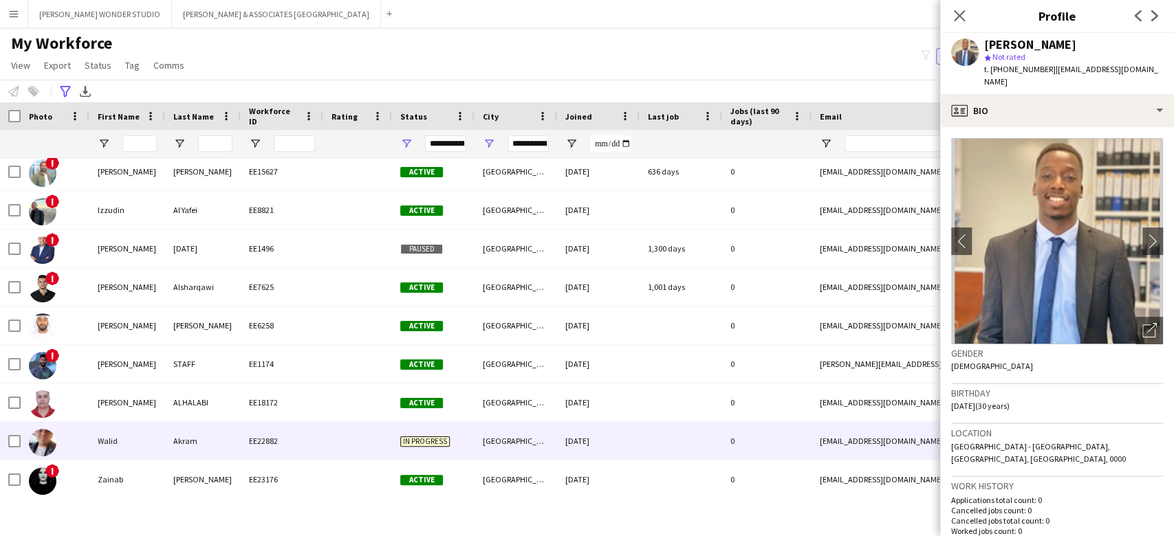
click at [113, 442] on div "Walid" at bounding box center [127, 441] width 76 height 38
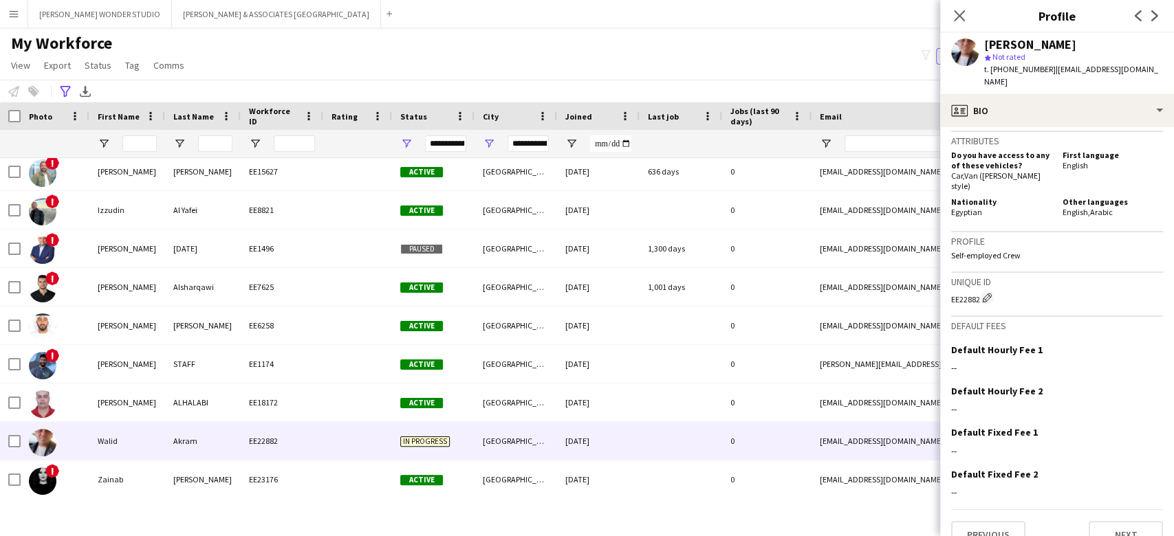
scroll to position [651, 0]
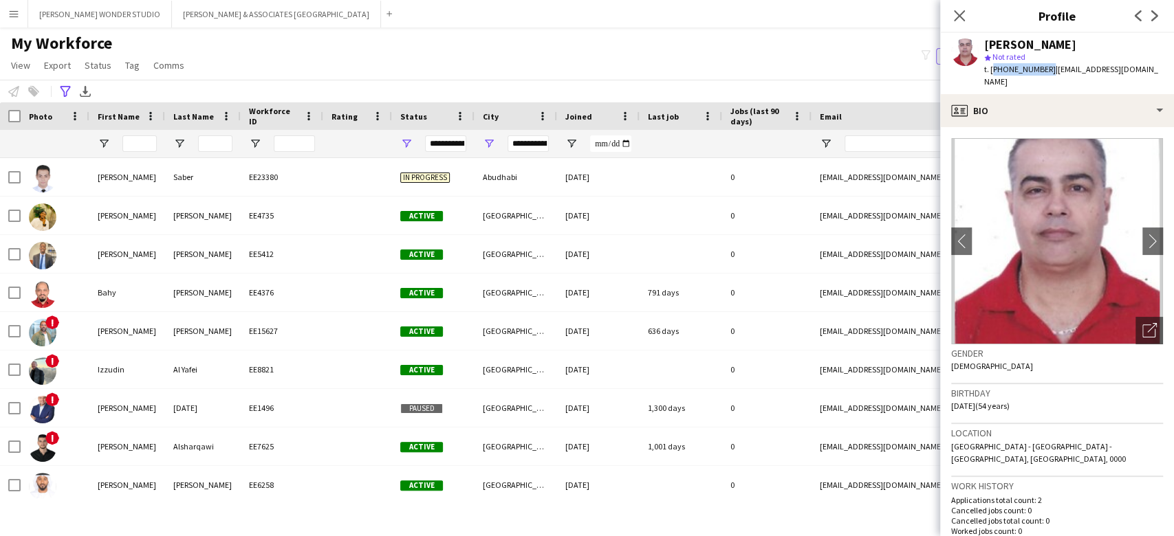
scroll to position [275, 0]
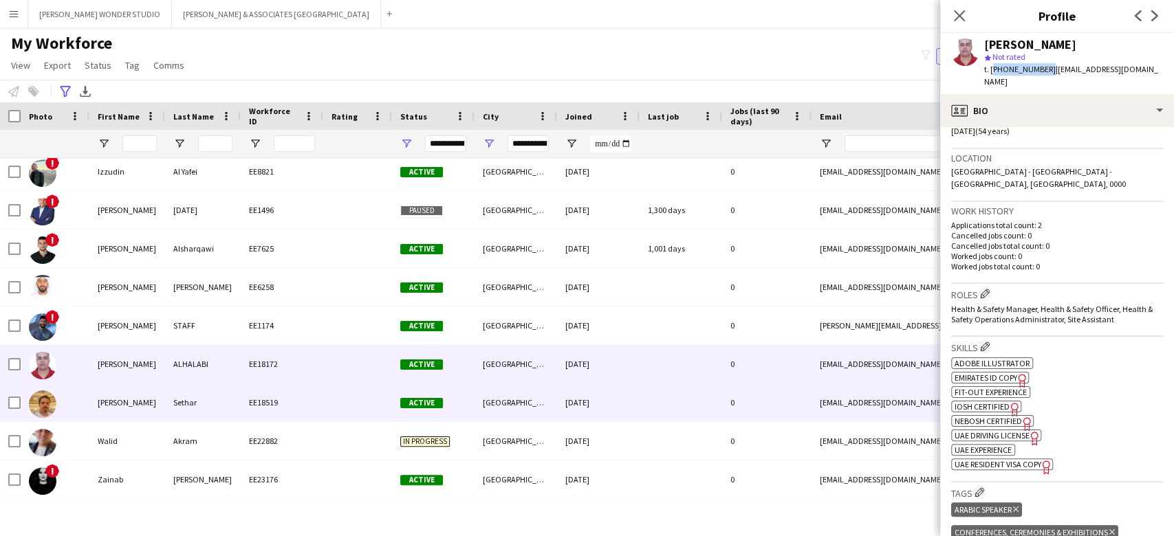
click at [193, 402] on div "Sethar" at bounding box center [203, 403] width 76 height 38
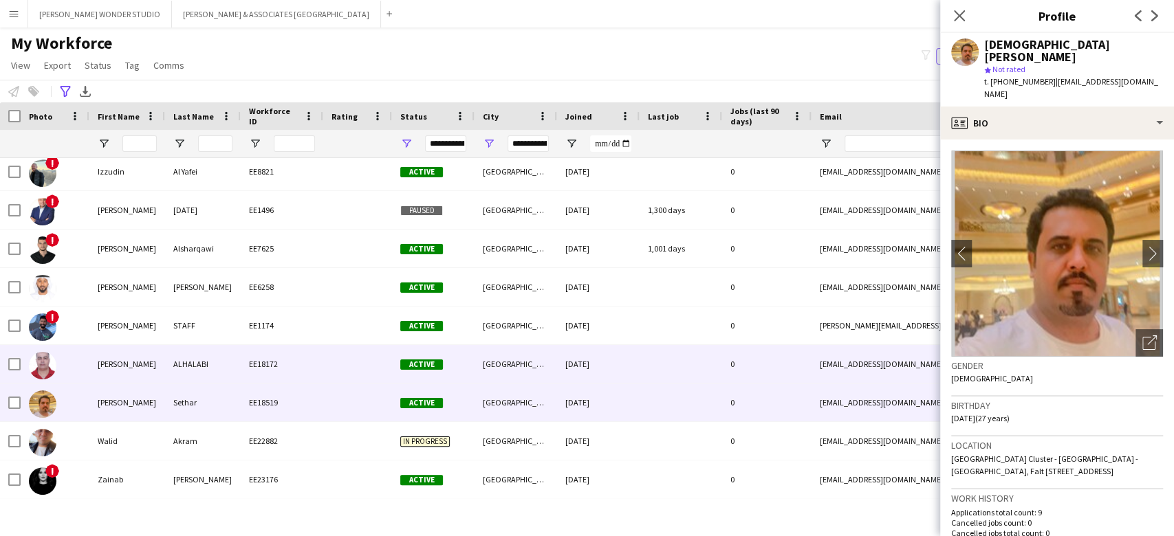
click at [666, 349] on div at bounding box center [681, 364] width 83 height 38
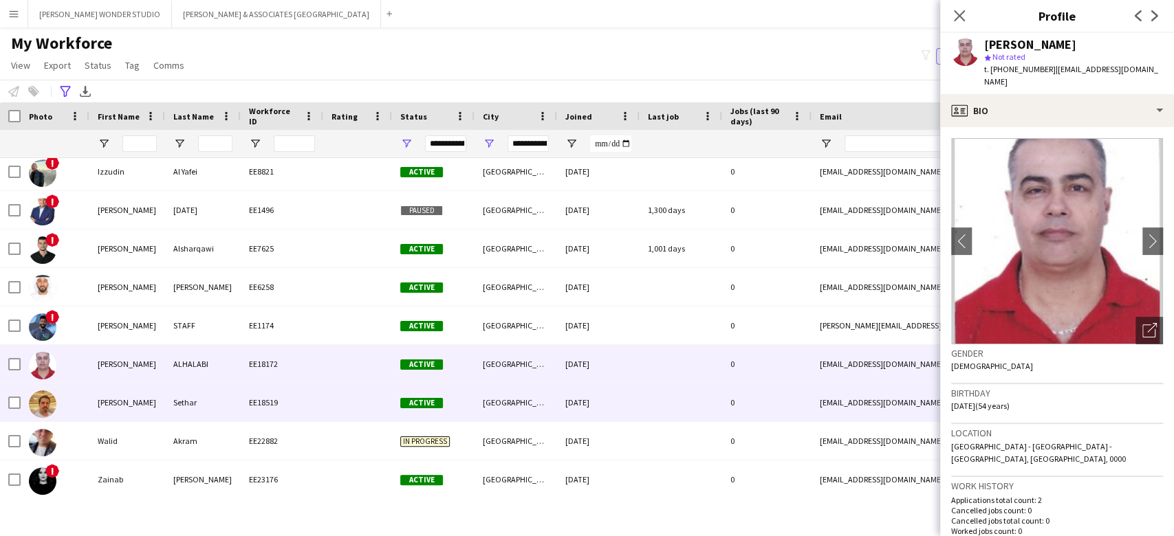
click at [302, 401] on div "EE18519" at bounding box center [282, 403] width 83 height 38
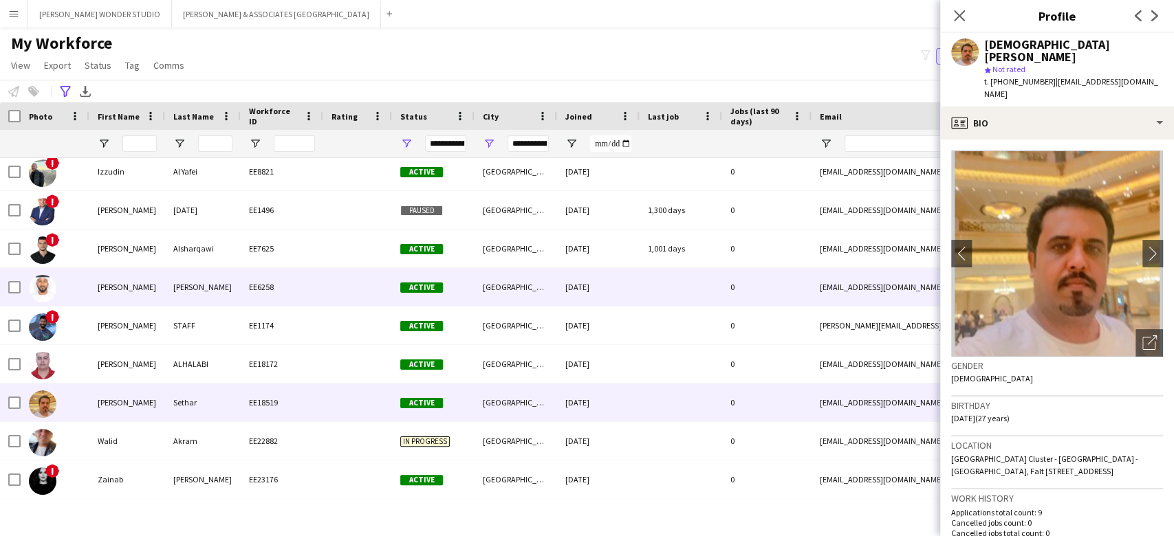
click at [213, 291] on div "[PERSON_NAME]" at bounding box center [203, 287] width 76 height 38
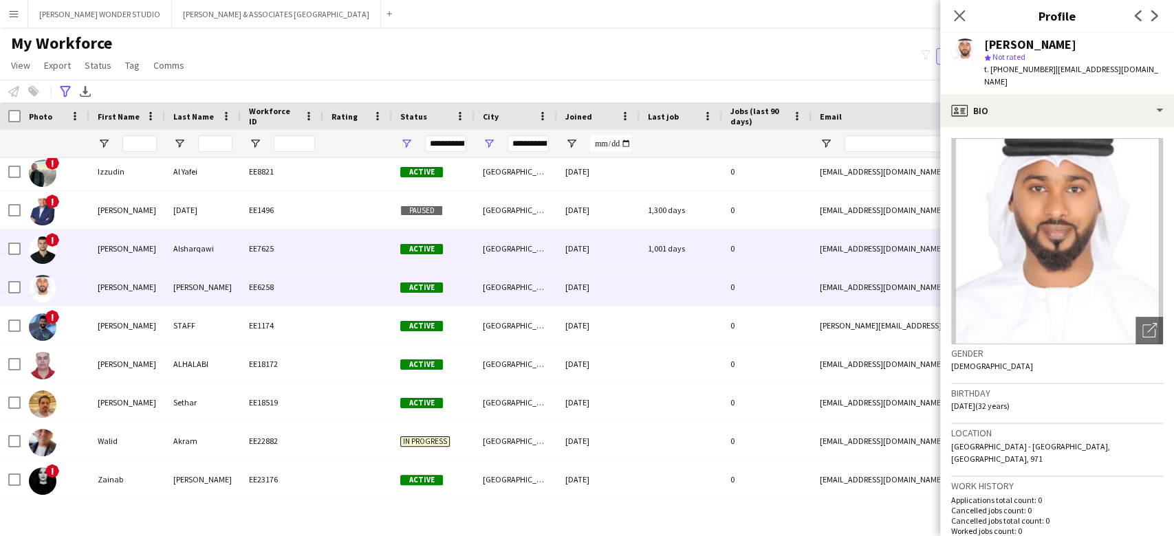
click at [220, 252] on div "Alsharqawi" at bounding box center [203, 249] width 76 height 38
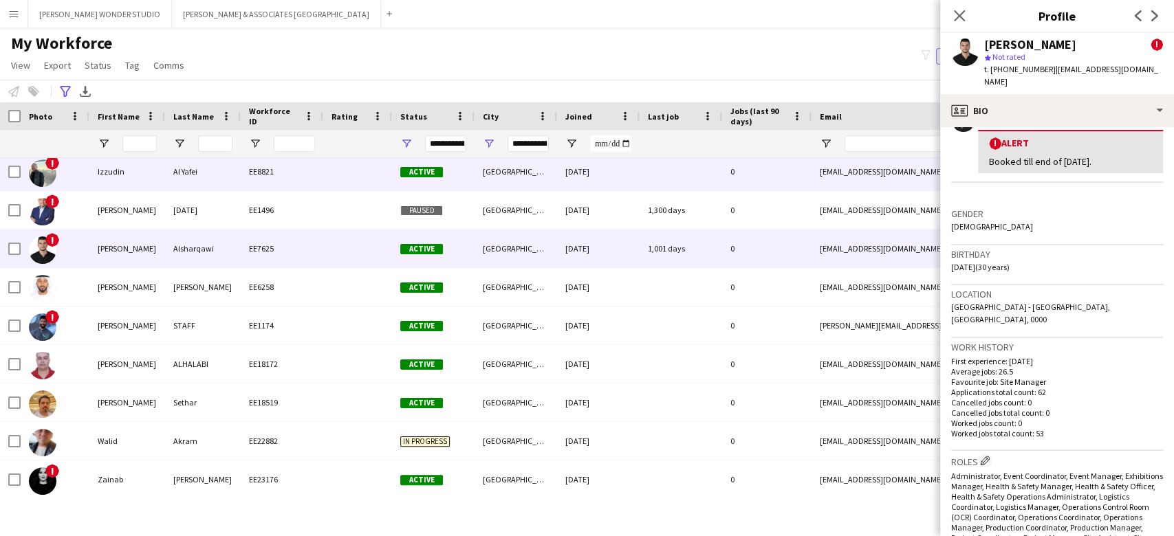
click at [692, 179] on div at bounding box center [681, 172] width 83 height 38
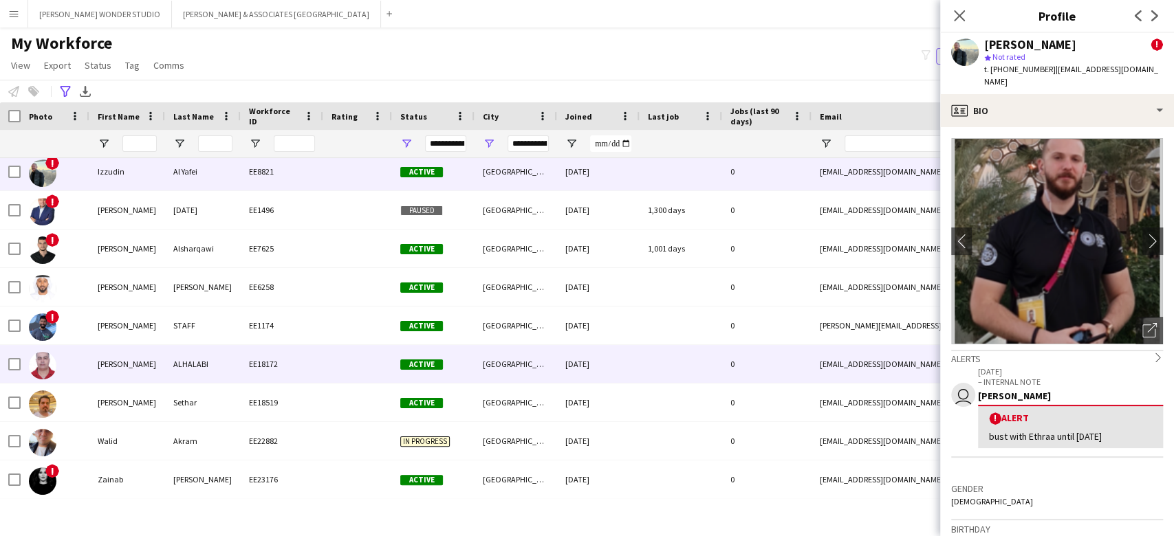
click at [270, 368] on div "EE18172" at bounding box center [282, 364] width 83 height 38
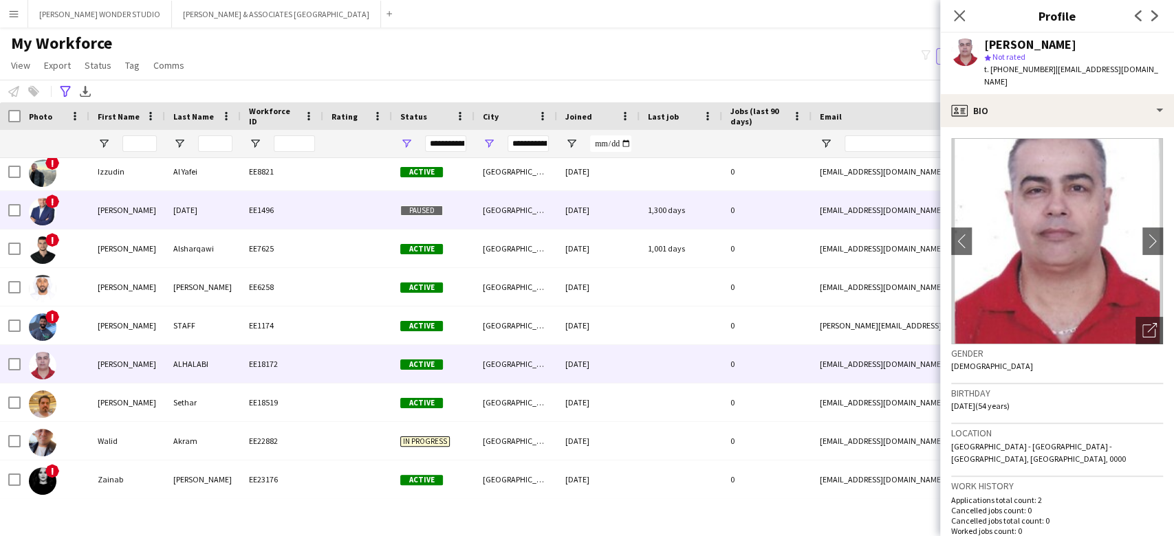
click at [297, 209] on div "EE1496" at bounding box center [282, 210] width 83 height 38
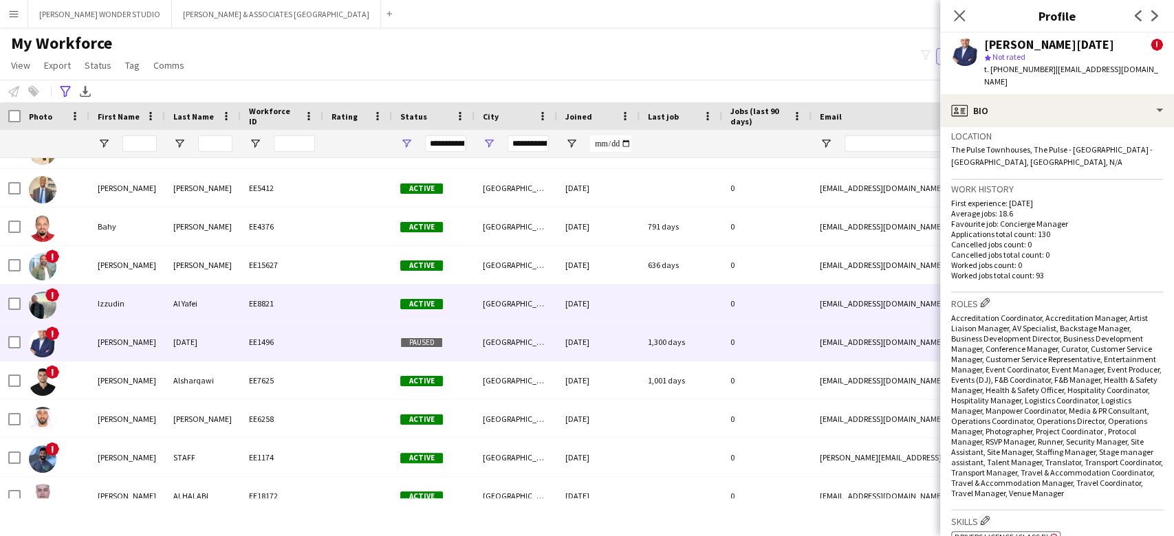
scroll to position [0, 0]
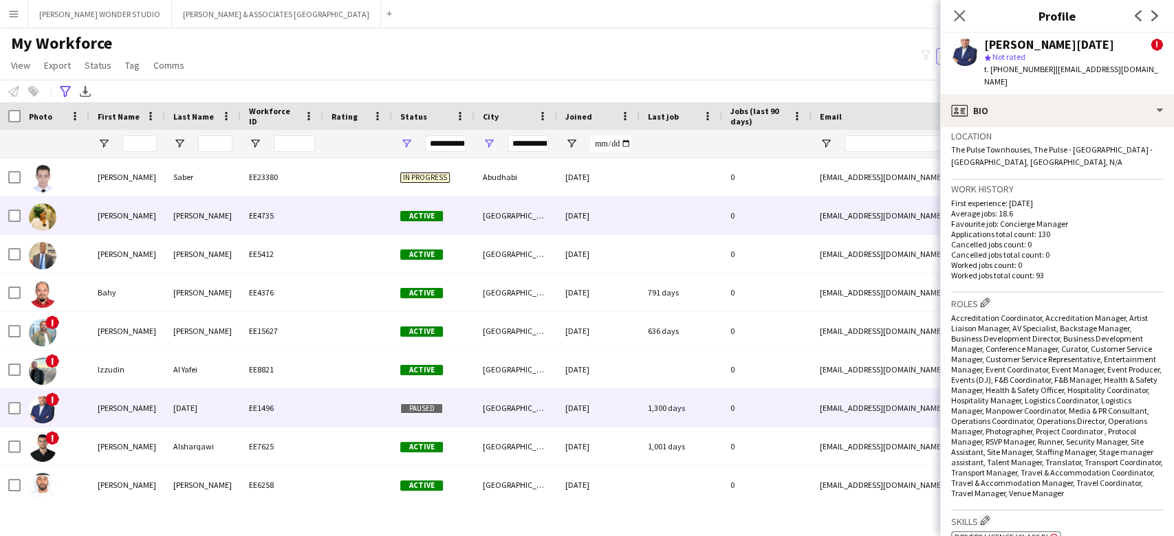
click at [619, 221] on div "[DATE]" at bounding box center [598, 216] width 83 height 38
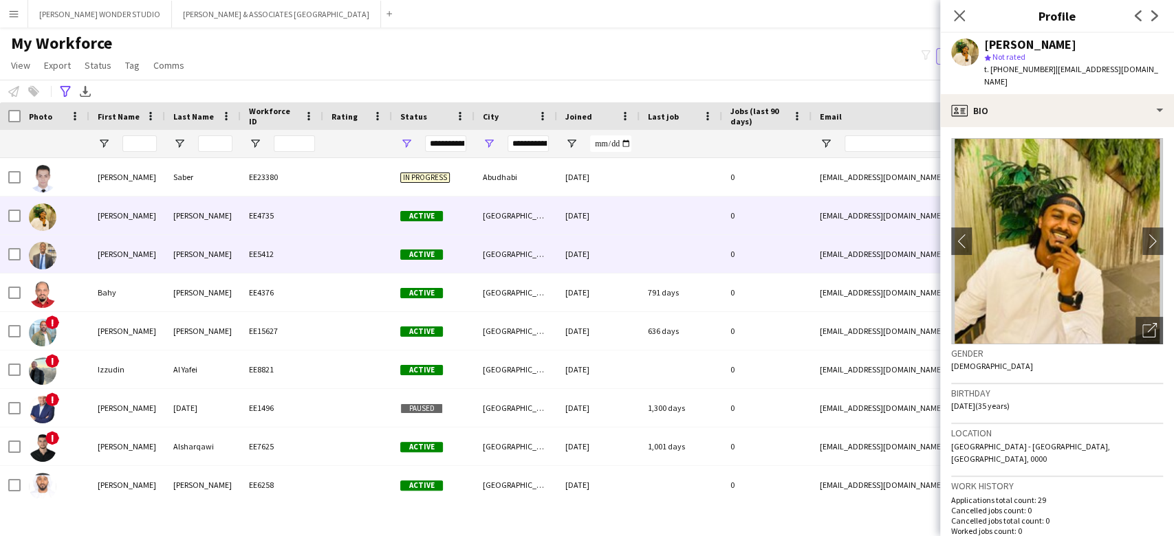
click at [616, 248] on div "[DATE]" at bounding box center [598, 254] width 83 height 38
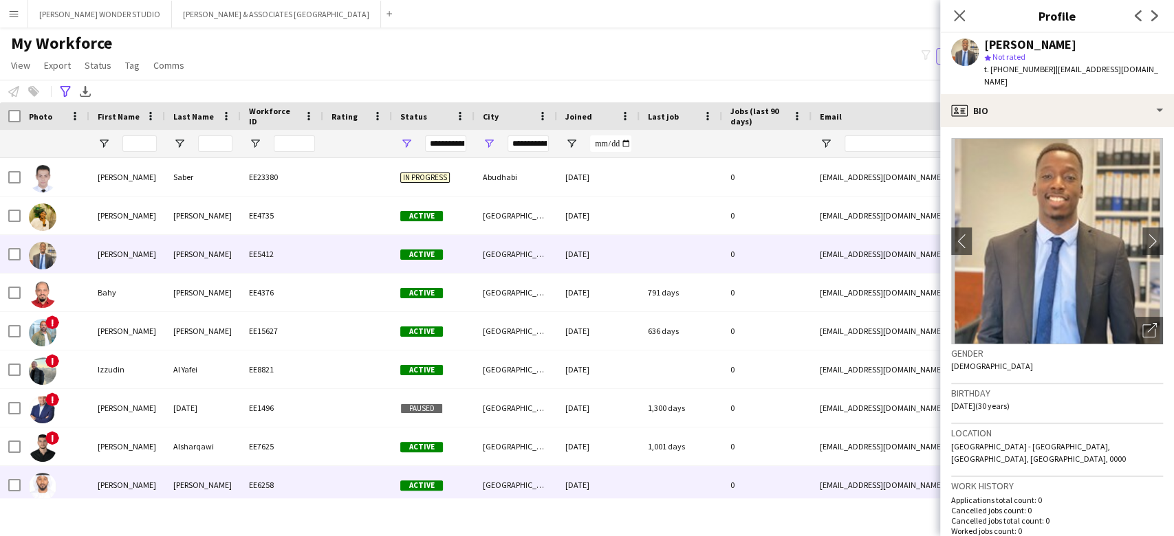
scroll to position [91, 0]
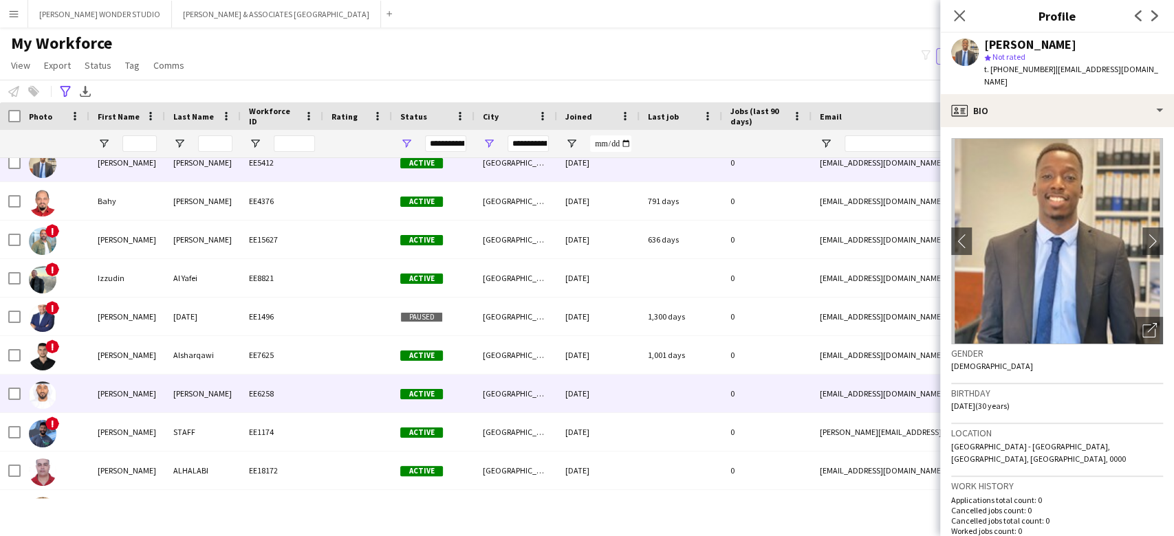
click at [171, 393] on div "[PERSON_NAME]" at bounding box center [203, 394] width 76 height 38
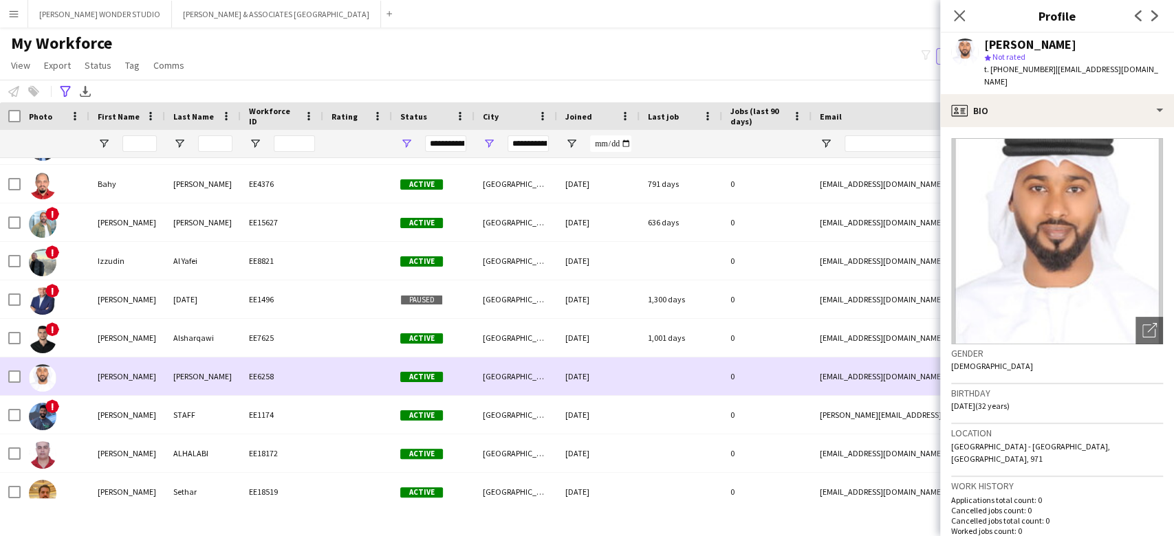
scroll to position [0, 0]
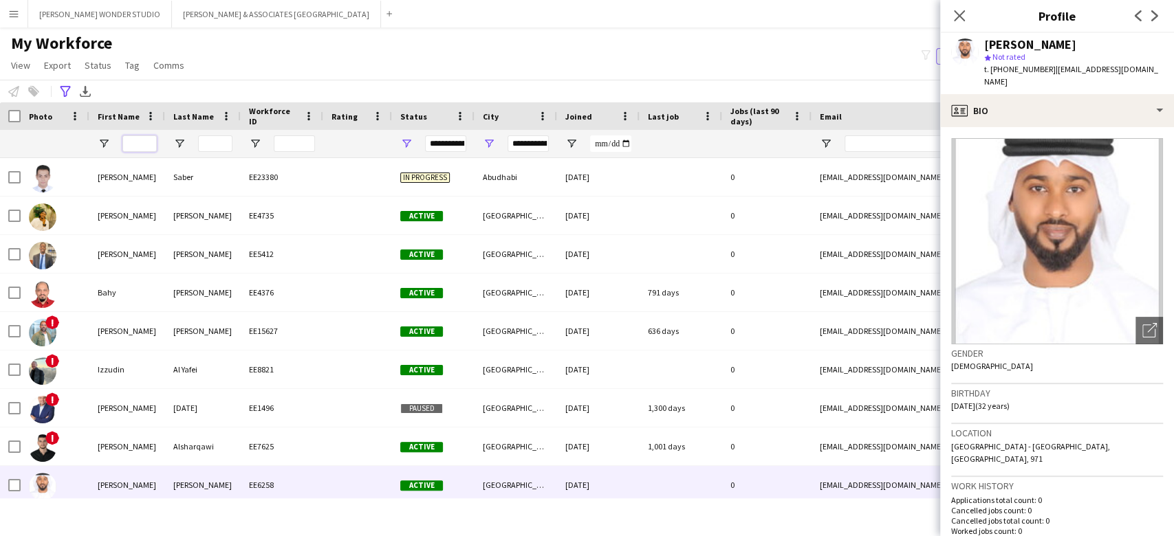
drag, startPoint x: 149, startPoint y: 144, endPoint x: 140, endPoint y: 144, distance: 8.3
click at [149, 144] on input "First Name Filter Input" at bounding box center [139, 144] width 34 height 17
click at [960, 19] on icon "Close pop-in" at bounding box center [959, 15] width 13 height 13
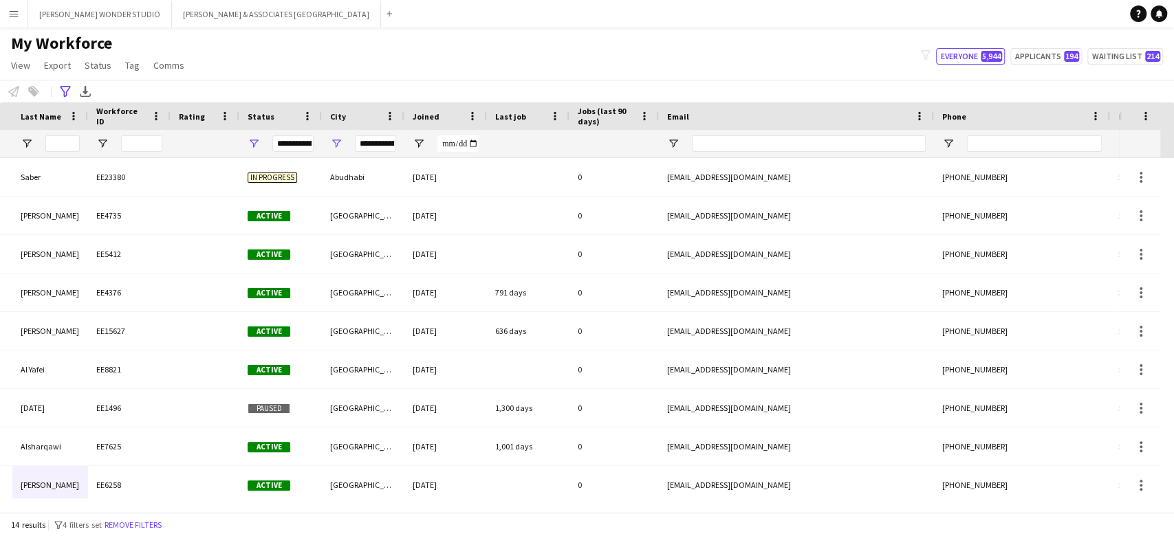
scroll to position [0, 309]
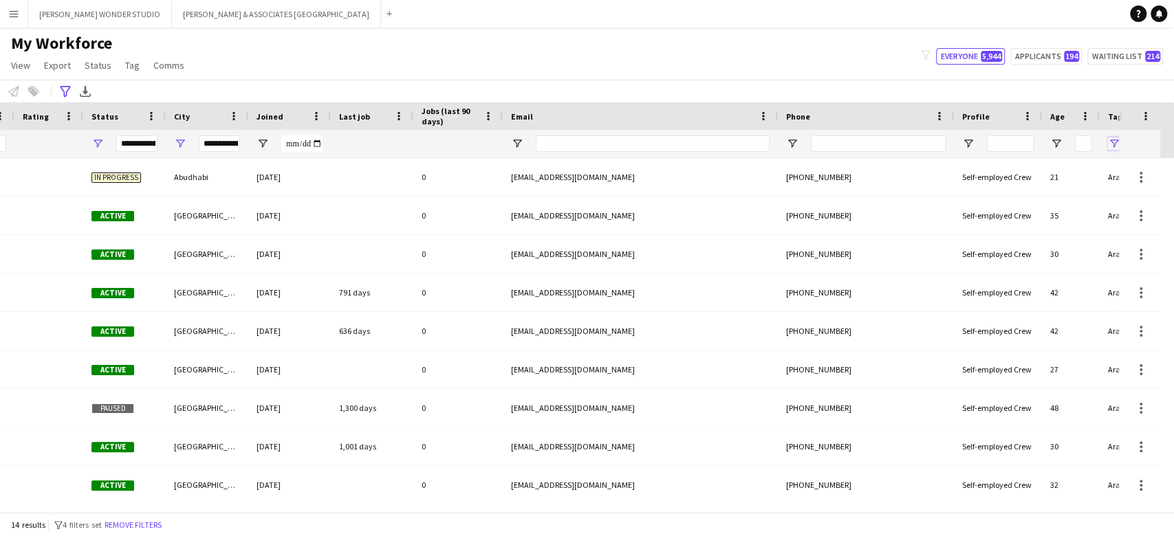
click at [1113, 145] on span "Open Filter Menu" at bounding box center [1114, 144] width 12 height 12
type input "***"
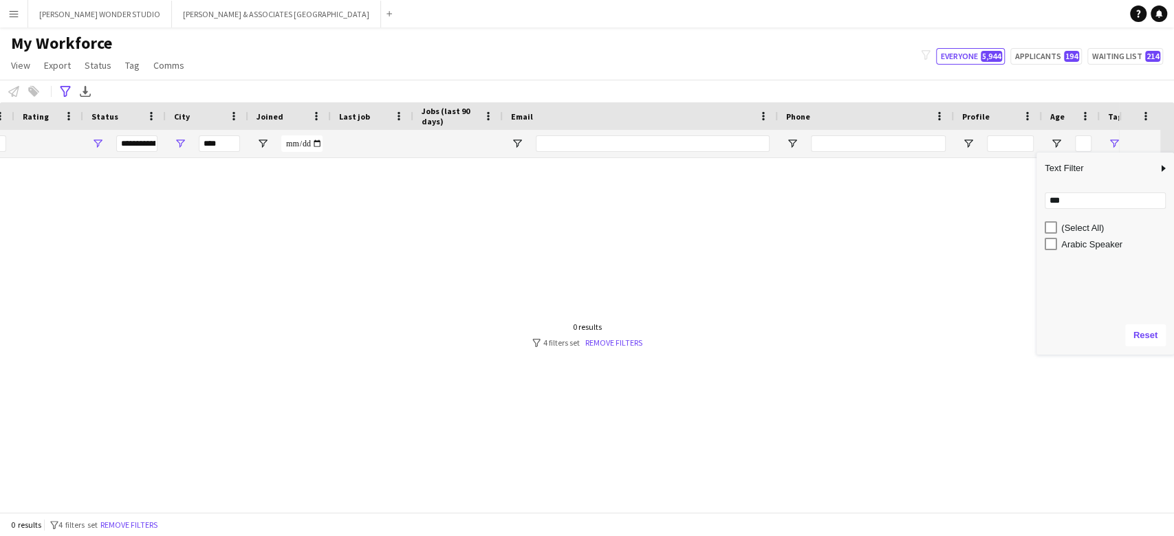
type input "**********"
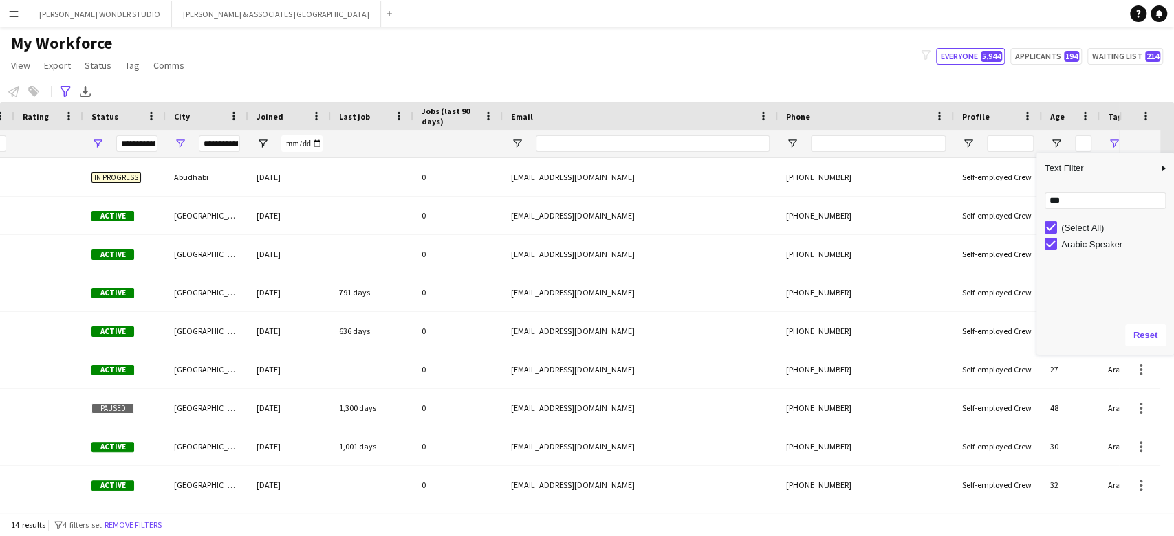
click at [144, 147] on div "**********" at bounding box center [136, 144] width 41 height 17
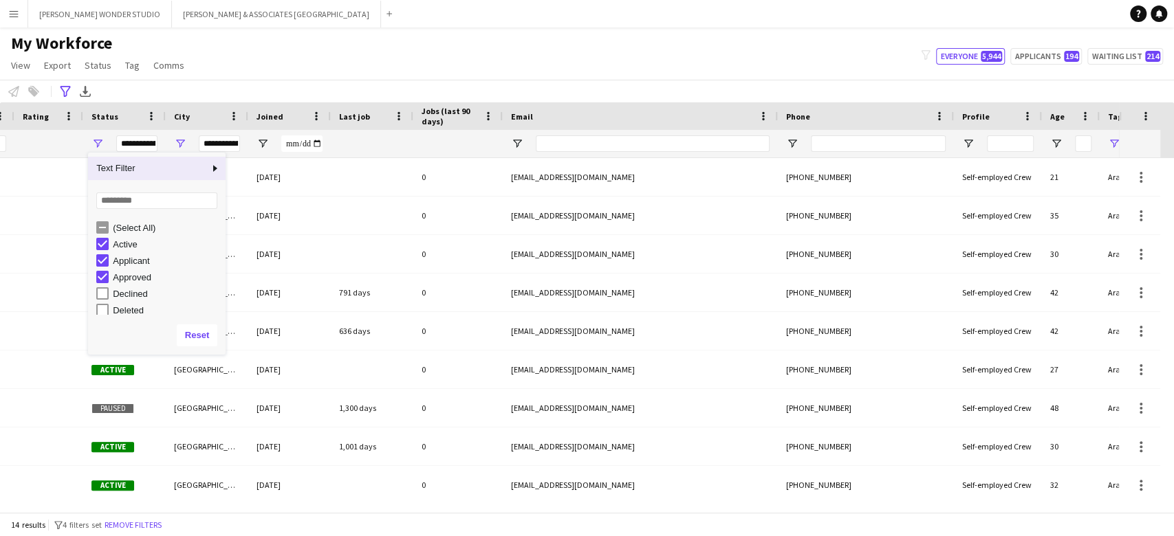
click at [292, 41] on div "My Workforce View Views Default view [PERSON_NAME] New view Update view Delete …" at bounding box center [587, 56] width 1174 height 47
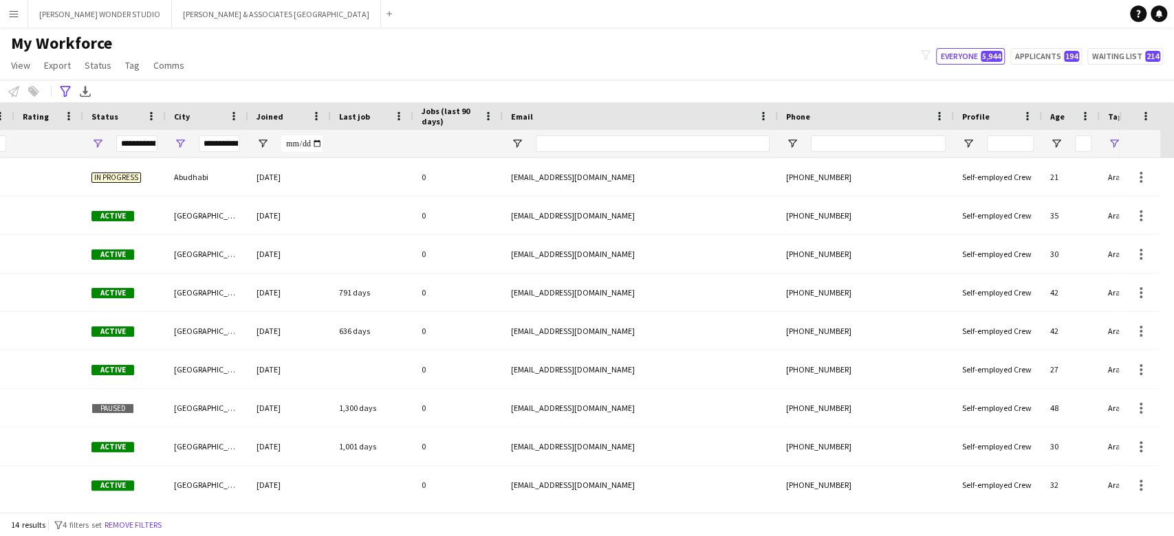
scroll to position [0, 0]
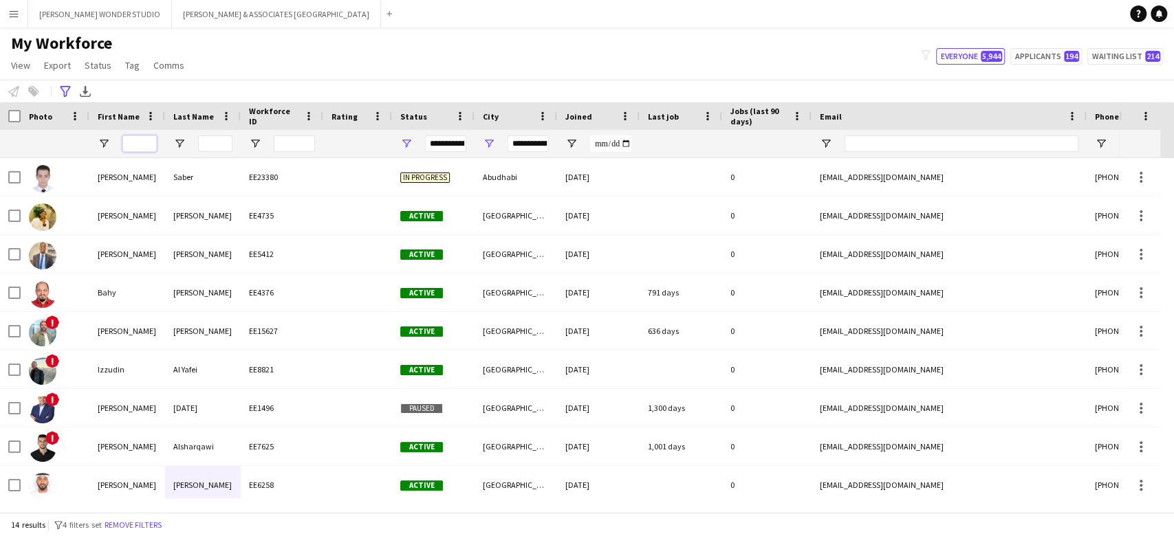
click at [142, 142] on input "First Name Filter Input" at bounding box center [139, 144] width 34 height 17
type input "***"
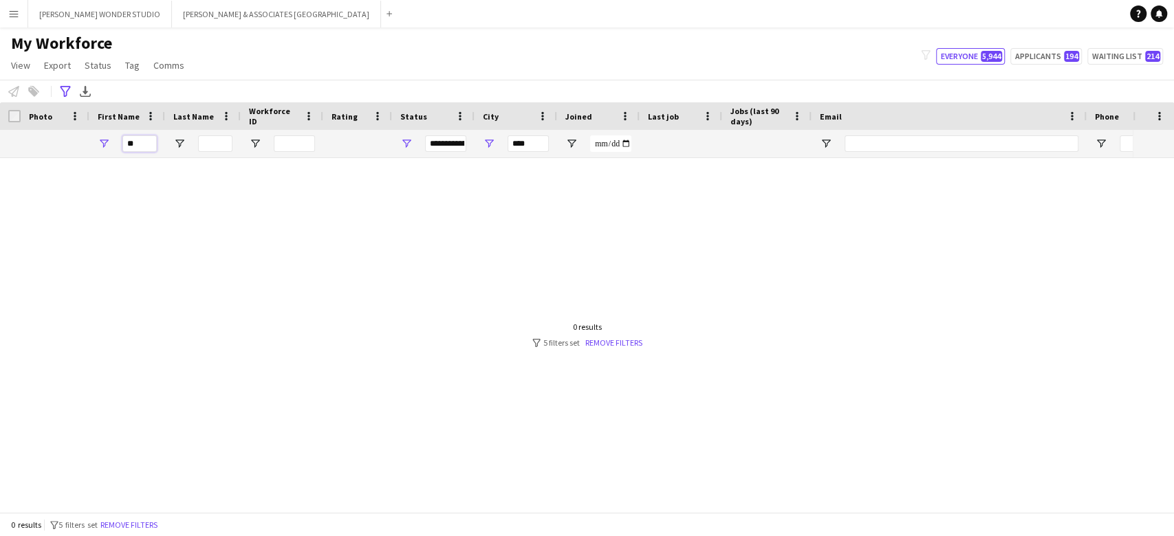
type input "*"
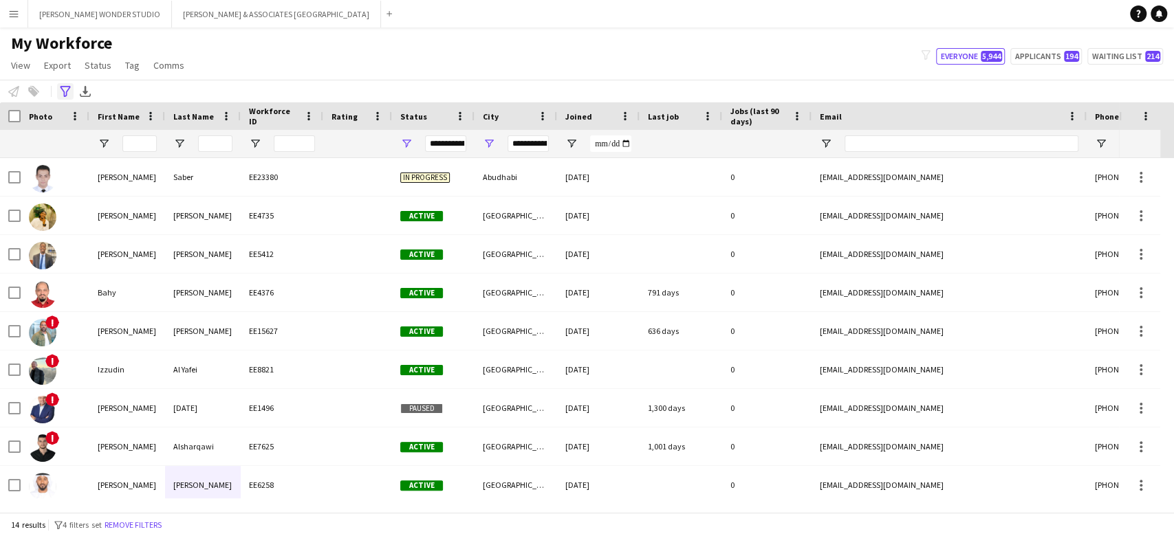
click at [61, 83] on div "Advanced filters" at bounding box center [65, 91] width 17 height 17
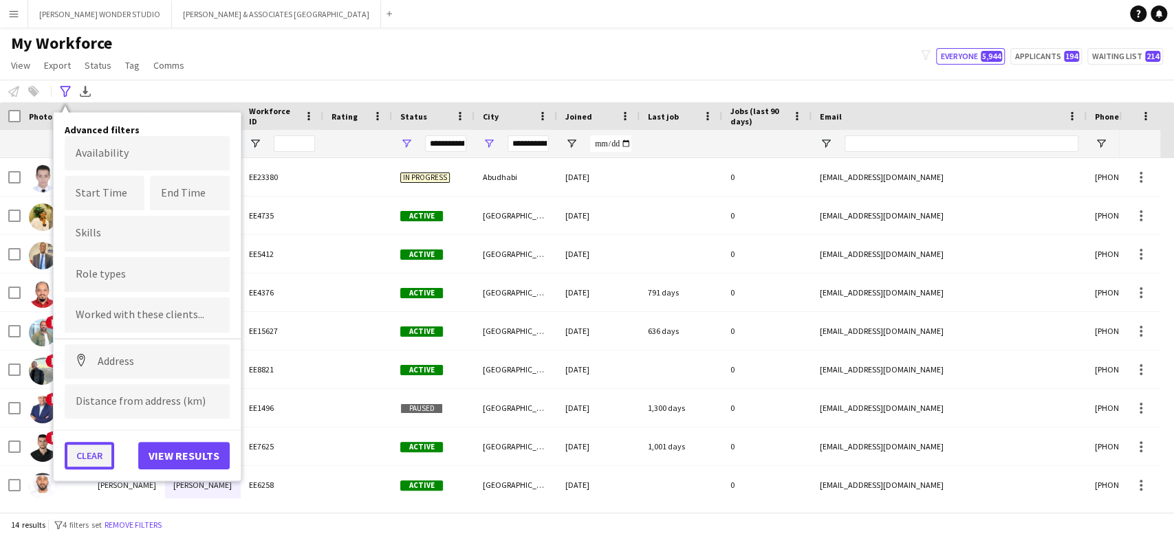
click at [87, 446] on button "Clear" at bounding box center [90, 456] width 50 height 28
type input "**********"
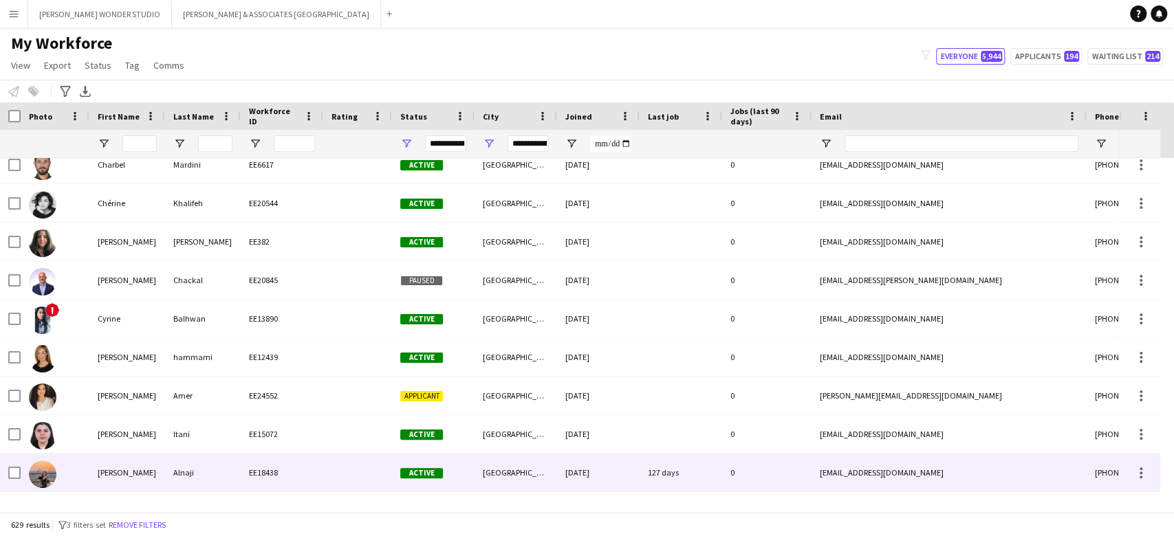
scroll to position [5594, 0]
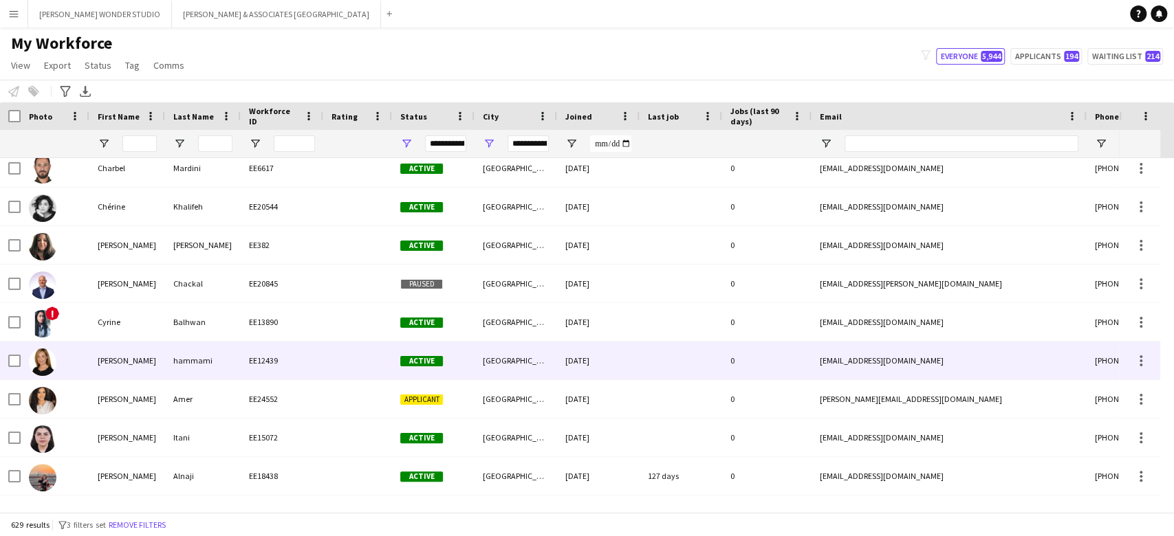
click at [271, 367] on div "EE12439" at bounding box center [282, 361] width 83 height 38
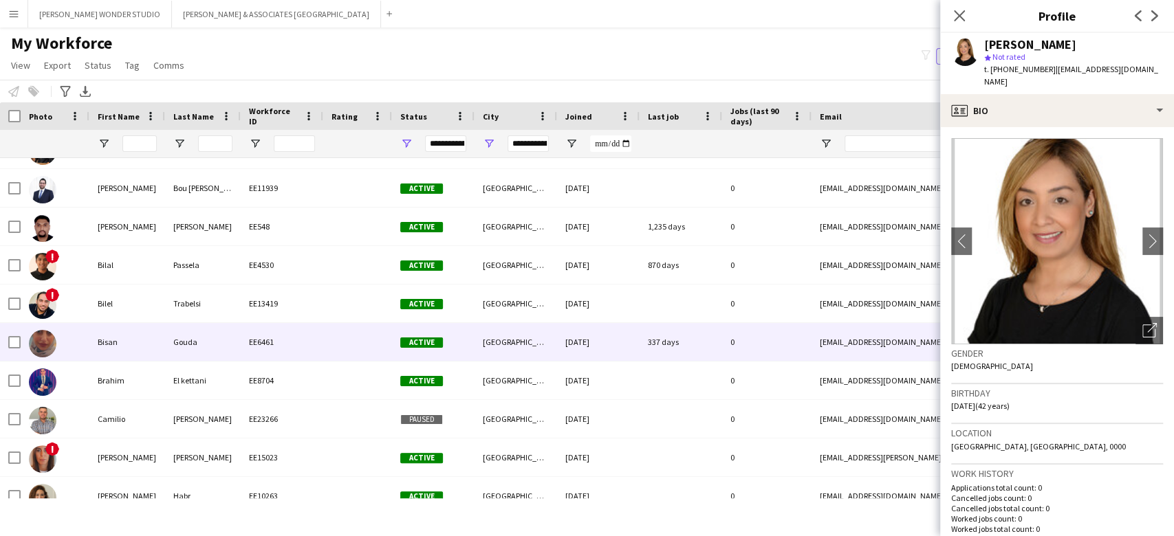
scroll to position [5135, 0]
